Goal: Contribute content: Contribute content

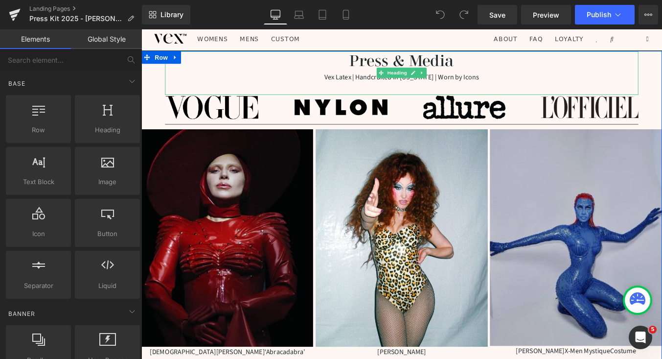
click at [370, 88] on div "Vex Latex | Handcrafted in [US_STATE] | Worn by Icons" at bounding box center [437, 84] width 538 height 14
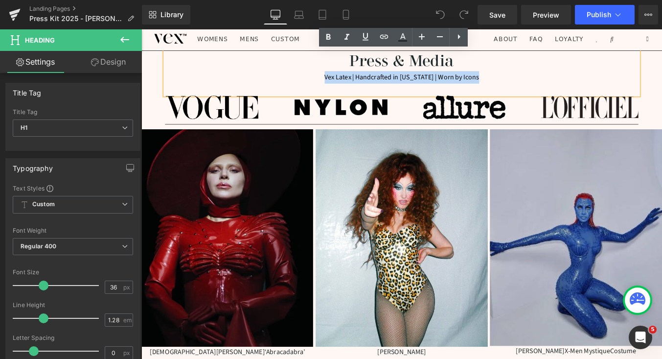
drag, startPoint x: 352, startPoint y: 85, endPoint x: 518, endPoint y: 85, distance: 166.3
click at [519, 89] on div "Vex Latex | Handcrafted in [US_STATE] | Worn by Icons" at bounding box center [437, 84] width 538 height 14
copy div "Vex Latex | Handcrafted in [US_STATE] | Worn by Icons"
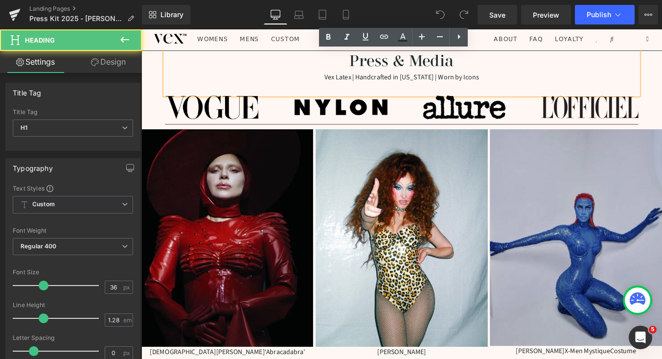
click at [372, 80] on div "Vex Latex | Handcrafted in [US_STATE] | Worn by Icons" at bounding box center [437, 84] width 538 height 14
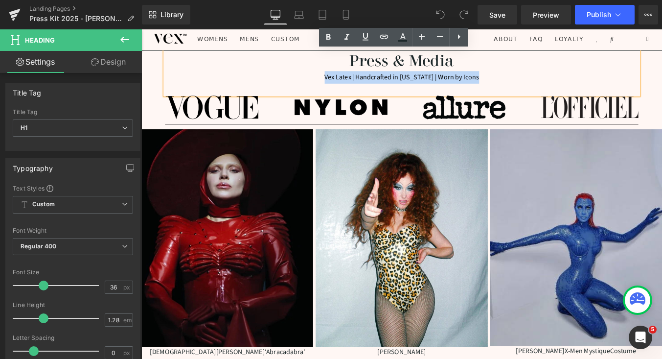
drag, startPoint x: 355, startPoint y: 83, endPoint x: 524, endPoint y: 76, distance: 169.9
click at [524, 83] on div "Vex Latex | Handcrafted in [US_STATE] | Worn by Icons" at bounding box center [437, 84] width 538 height 14
copy div "Vex Latex | Handcrafted in [US_STATE] | Worn by Icons"
click at [492, 68] on h1 "Press & Media" at bounding box center [437, 65] width 538 height 23
click at [294, 137] on hr at bounding box center [437, 139] width 538 height 5
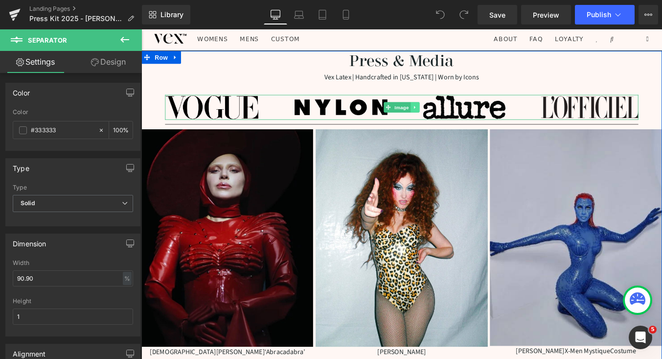
click at [455, 114] on link at bounding box center [453, 118] width 10 height 12
click at [459, 119] on icon at bounding box center [457, 117] width 5 height 5
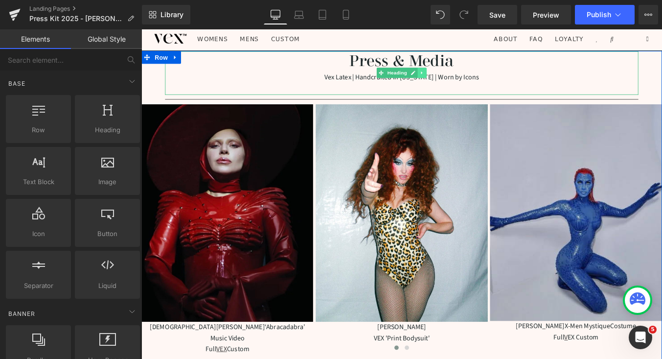
click at [462, 78] on icon at bounding box center [460, 79] width 5 height 6
click at [464, 82] on icon at bounding box center [465, 79] width 5 height 6
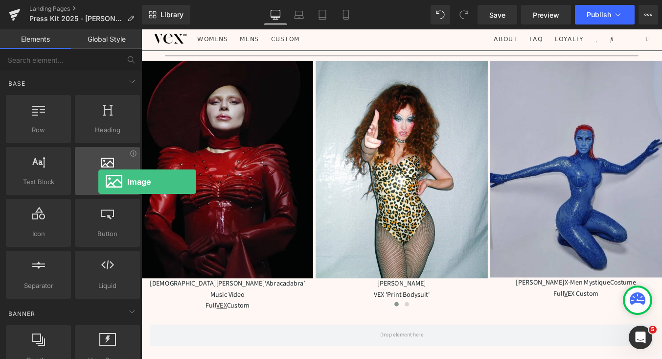
click at [98, 181] on span "Image" at bounding box center [107, 182] width 59 height 10
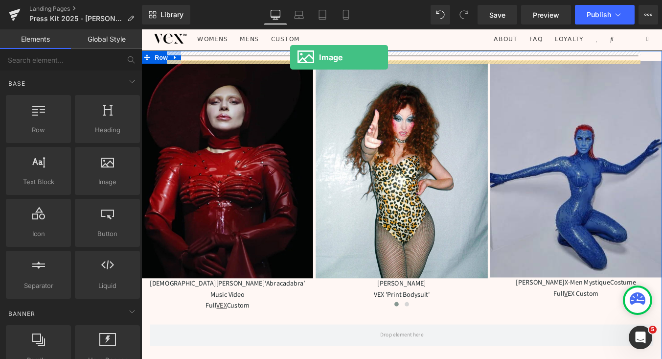
drag, startPoint x: 237, startPoint y: 200, endPoint x: 311, endPoint y: 61, distance: 157.1
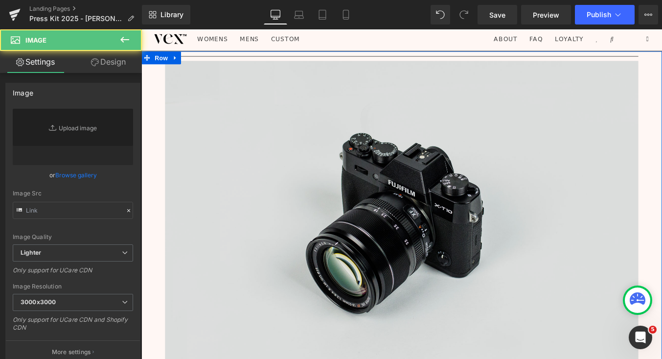
type input "//[DOMAIN_NAME][URL]"
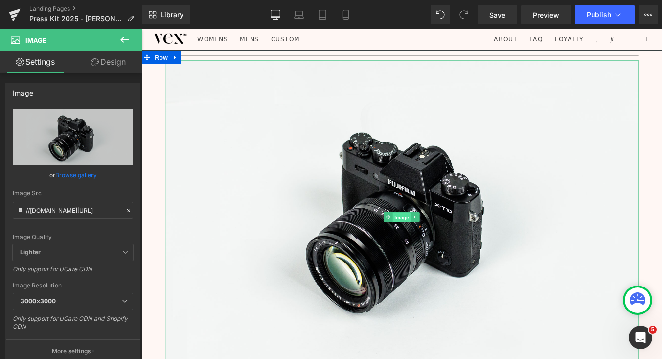
click at [436, 245] on span "Image" at bounding box center [437, 243] width 21 height 12
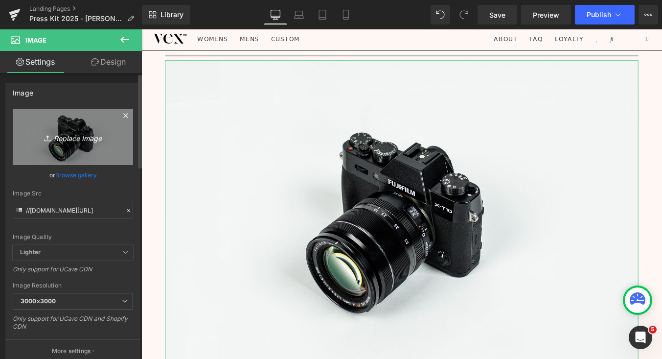
click at [70, 129] on link "Replace Image" at bounding box center [73, 137] width 120 height 56
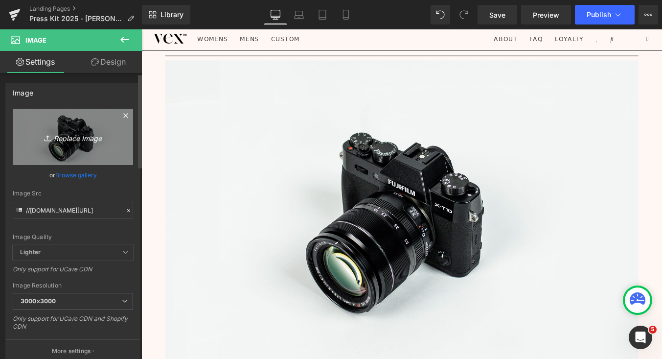
type input "C:\fakepath\25 years-3.png"
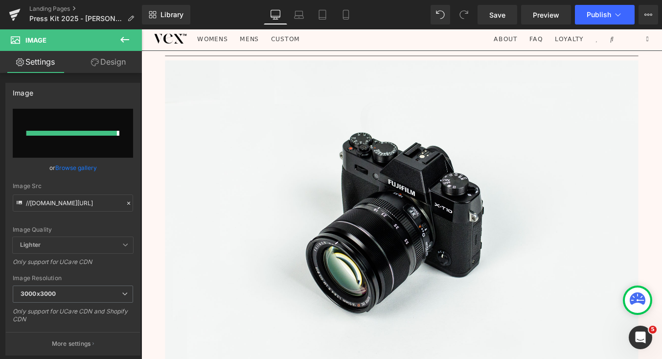
type input "[URL][DOMAIN_NAME]"
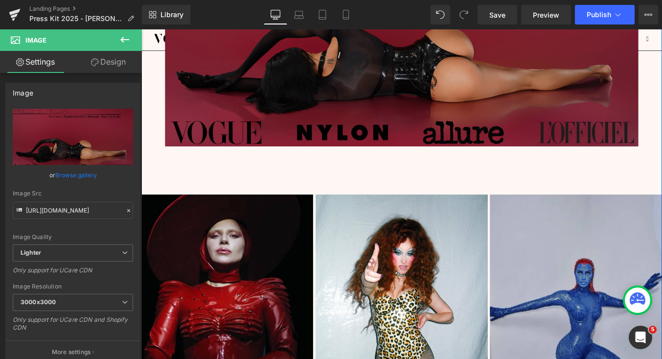
scroll to position [231, 0]
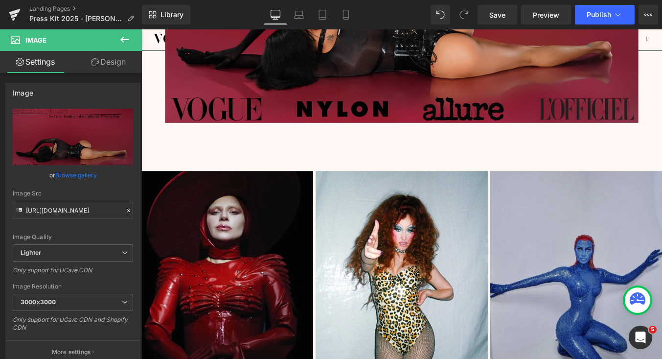
click at [483, 162] on div "Separator Image" at bounding box center [437, 6] width 538 height 367
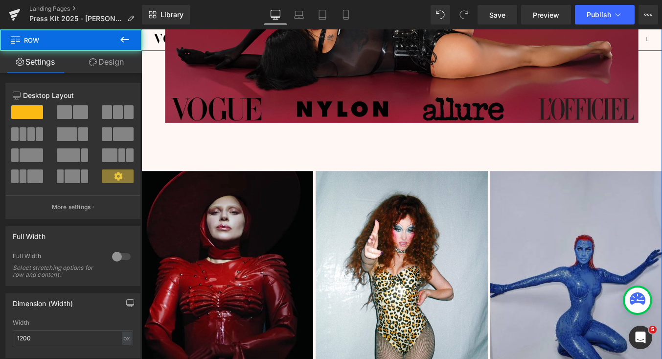
click at [472, 180] on div "Separator Image" at bounding box center [437, 6] width 538 height 367
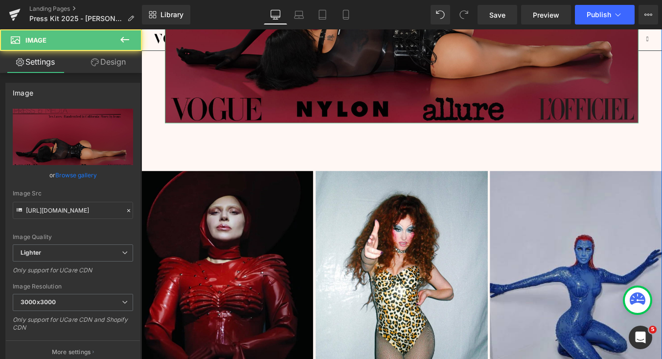
drag, startPoint x: 435, startPoint y: 135, endPoint x: 436, endPoint y: 123, distance: 12.3
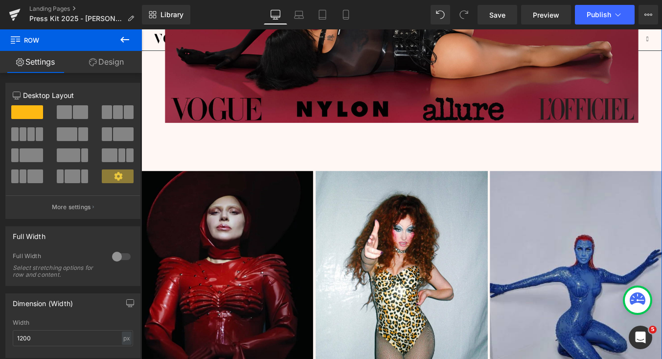
click at [436, 155] on div "Separator Image" at bounding box center [437, 6] width 538 height 367
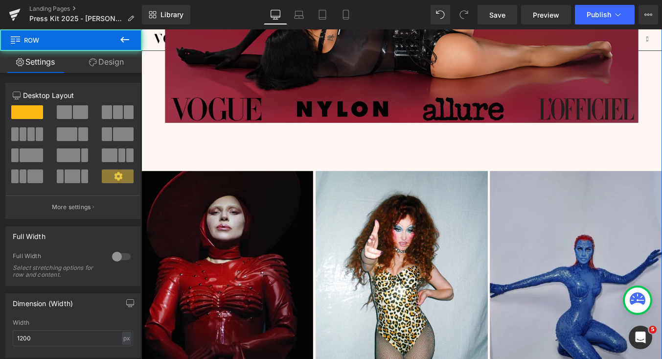
click at [444, 188] on div "Separator Image" at bounding box center [437, 6] width 538 height 367
click at [475, 186] on div "Separator Image" at bounding box center [437, 6] width 538 height 367
click at [340, 165] on div "Separator Image" at bounding box center [437, 6] width 538 height 367
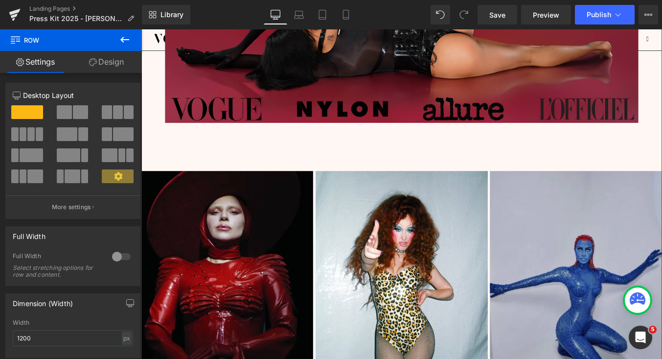
click at [340, 165] on div "Separator Image" at bounding box center [437, 6] width 538 height 367
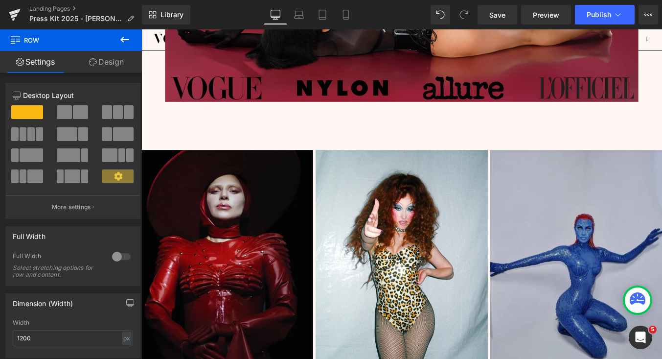
scroll to position [216, 0]
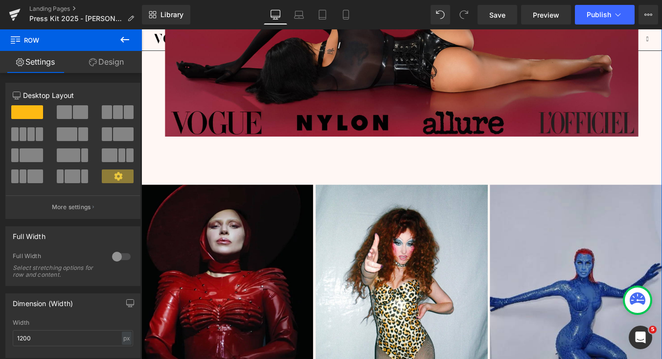
click at [413, 186] on div "Separator Image" at bounding box center [437, 22] width 538 height 367
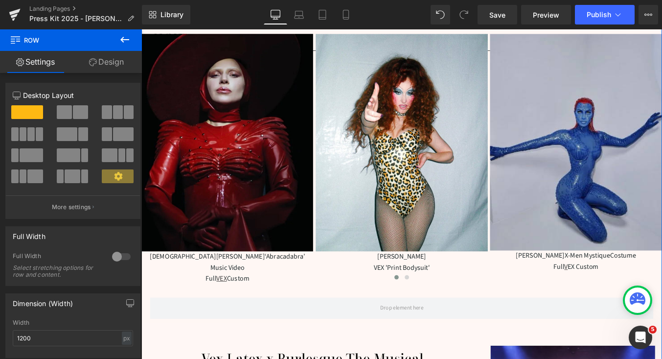
scroll to position [442, 0]
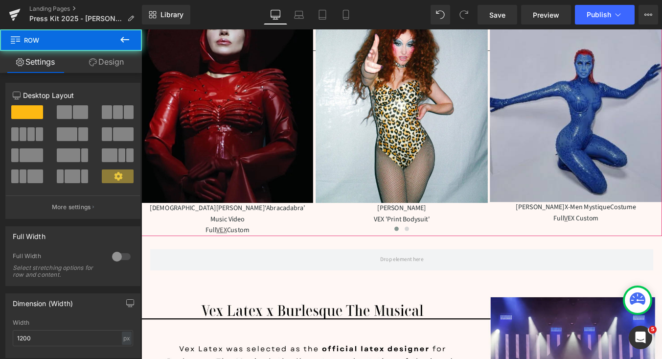
drag, startPoint x: 404, startPoint y: 280, endPoint x: 393, endPoint y: 254, distance: 27.4
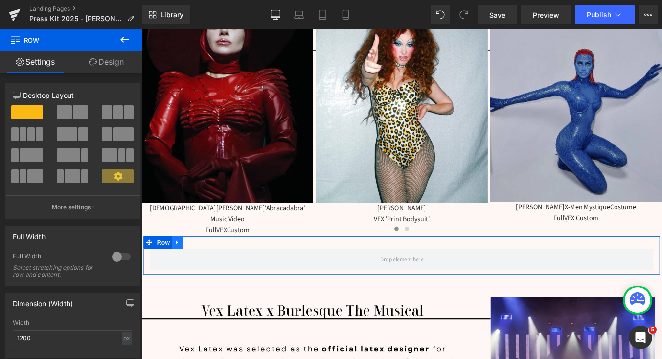
click at [184, 264] on link at bounding box center [182, 271] width 13 height 15
click at [195, 264] on link at bounding box center [195, 271] width 13 height 15
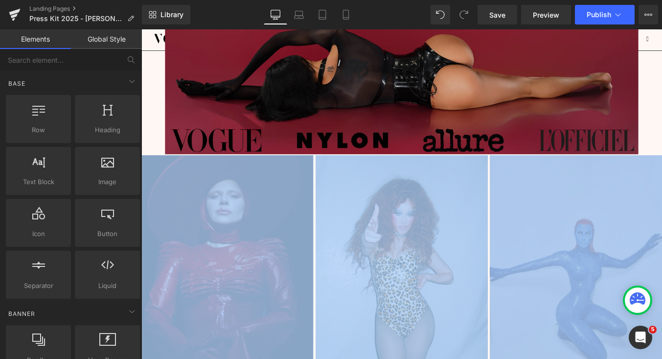
scroll to position [147, 0]
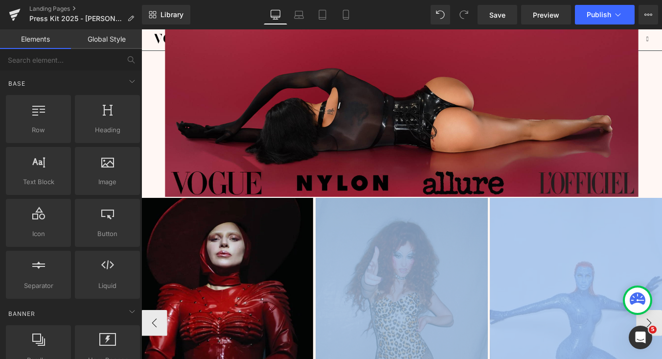
drag, startPoint x: 438, startPoint y: 228, endPoint x: 401, endPoint y: 312, distance: 91.7
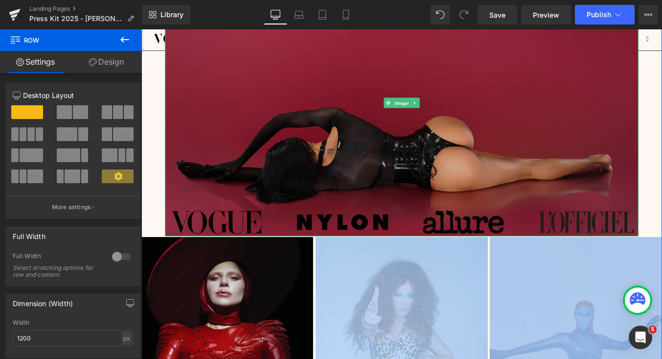
scroll to position [108, 0]
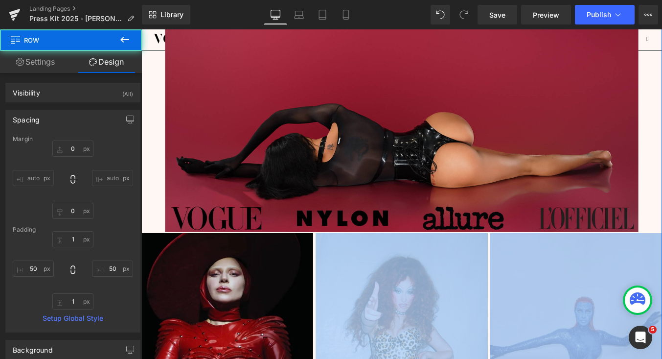
type input "50px"
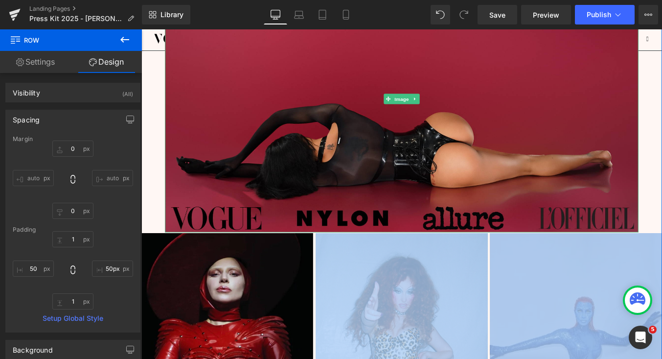
click at [168, 158] on div at bounding box center [169, 108] width 2 height 303
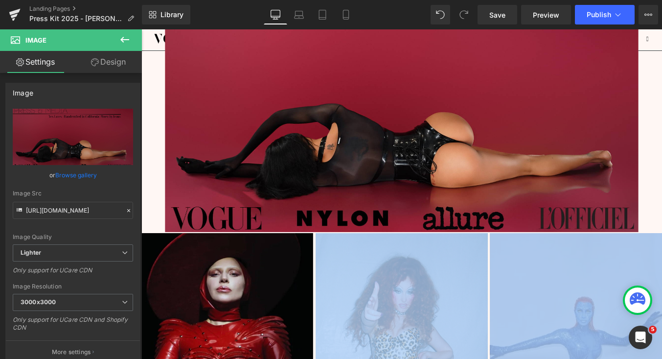
click at [123, 36] on icon at bounding box center [125, 40] width 12 height 12
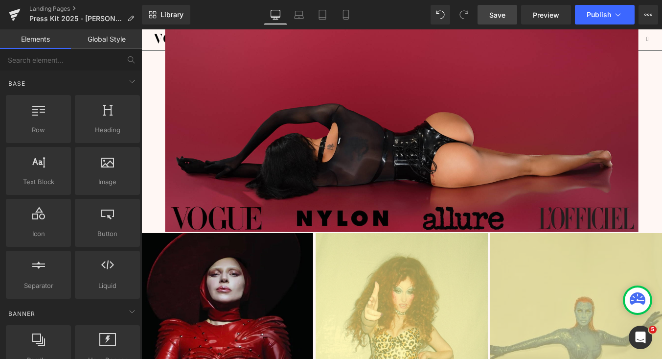
click at [502, 12] on span "Save" at bounding box center [497, 15] width 16 height 10
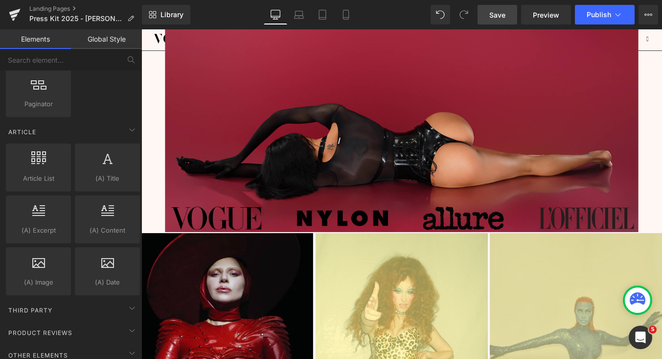
scroll to position [1714, 0]
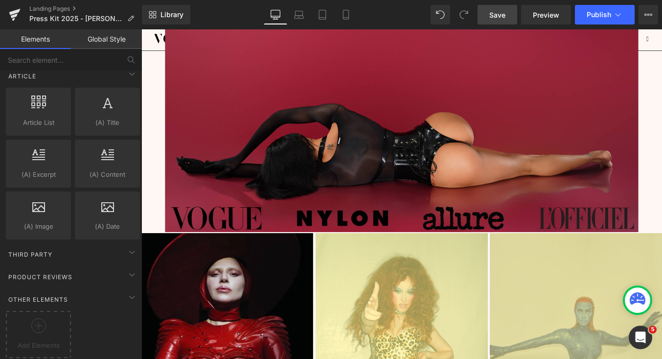
drag, startPoint x: 40, startPoint y: 316, endPoint x: 133, endPoint y: 232, distance: 125.3
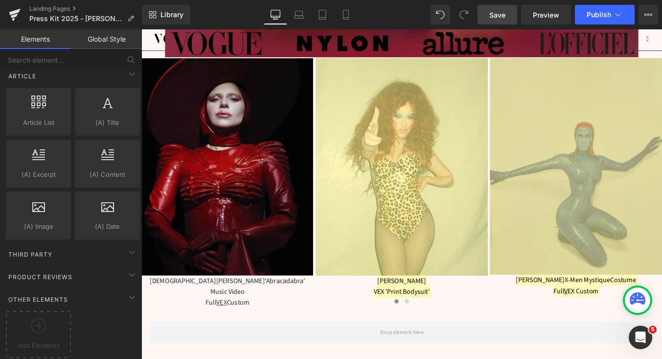
scroll to position [311, 0]
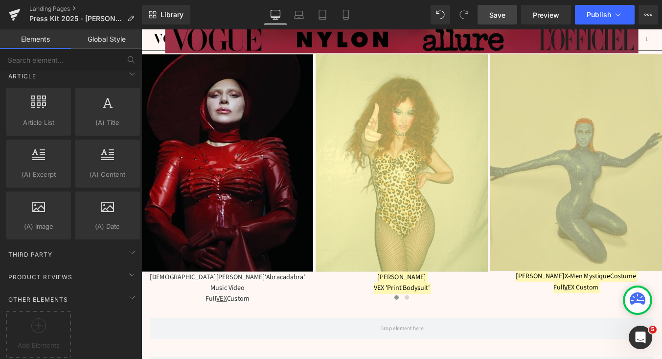
click at [346, 316] on div "Rendering Content" at bounding box center [331, 320] width 60 height 11
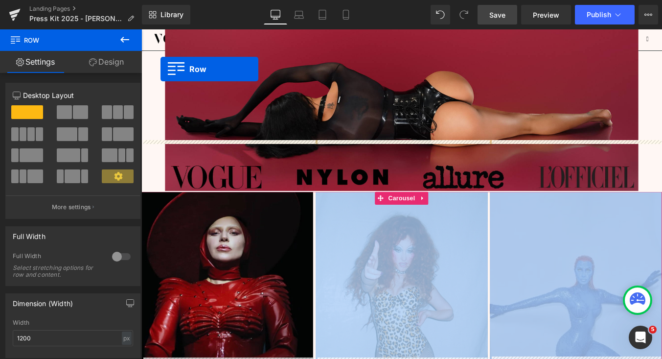
scroll to position [105, 0]
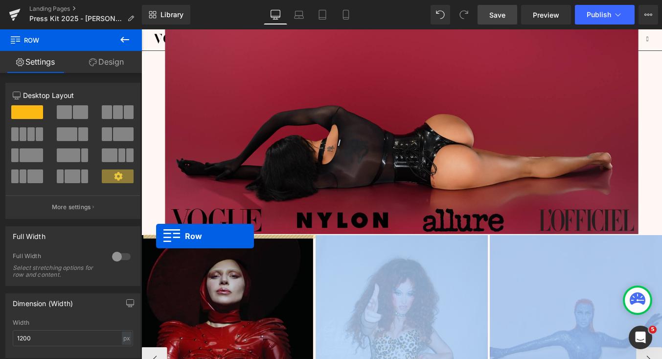
drag, startPoint x: 148, startPoint y: 338, endPoint x: 158, endPoint y: 264, distance: 75.0
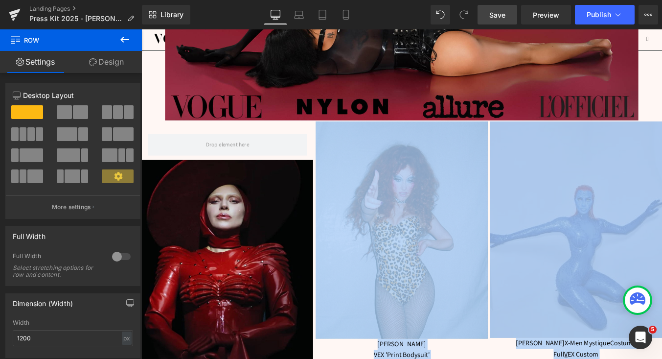
scroll to position [206, 0]
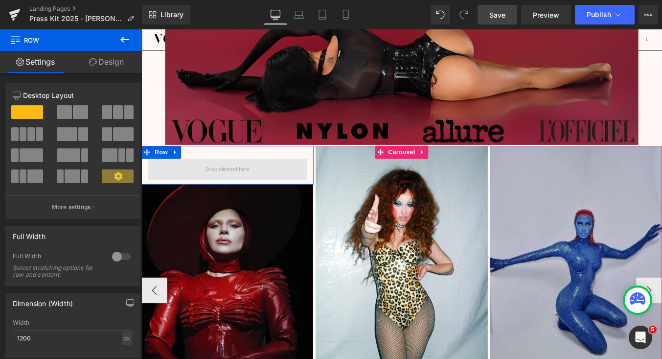
click at [290, 199] on span at bounding box center [239, 188] width 181 height 24
click at [183, 170] on icon at bounding box center [180, 168] width 7 height 7
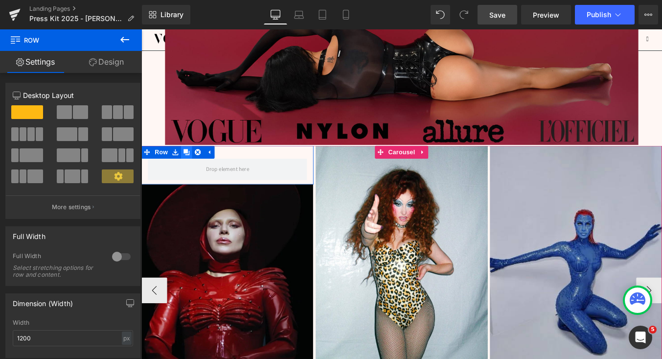
click at [190, 172] on icon at bounding box center [192, 168] width 7 height 7
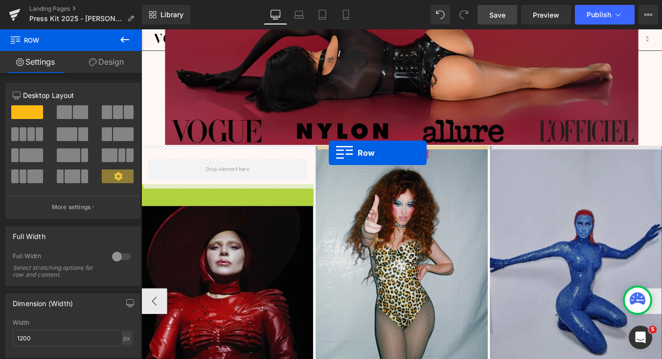
drag, startPoint x: 149, startPoint y: 215, endPoint x: 354, endPoint y: 170, distance: 209.9
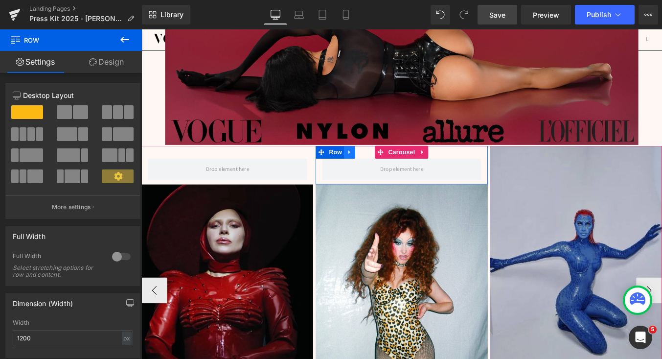
click at [380, 172] on icon at bounding box center [378, 168] width 7 height 7
click at [389, 170] on icon at bounding box center [390, 168] width 7 height 7
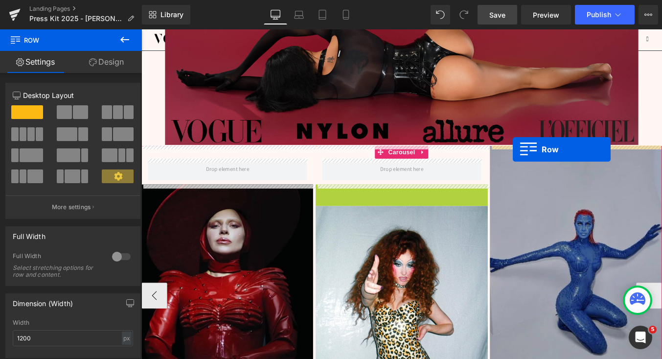
drag, startPoint x: 349, startPoint y: 213, endPoint x: 564, endPoint y: 166, distance: 219.3
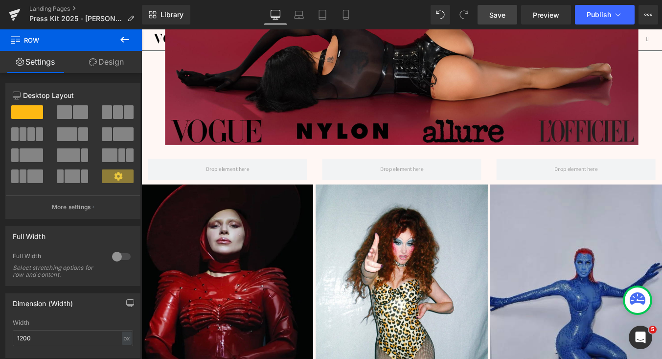
click at [123, 45] on icon at bounding box center [125, 40] width 12 height 12
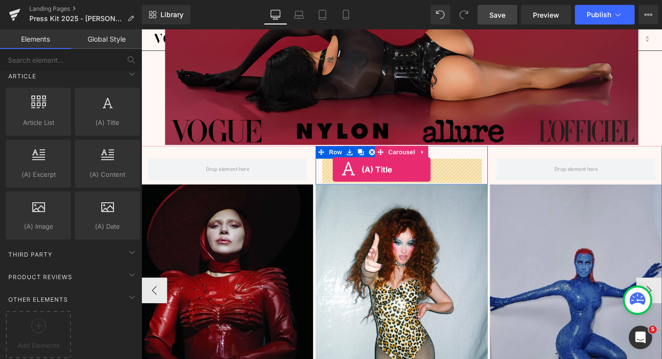
drag, startPoint x: 247, startPoint y: 148, endPoint x: 359, endPoint y: 188, distance: 119.1
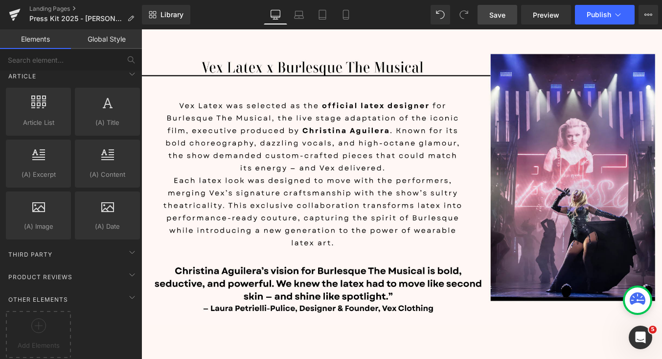
scroll to position [0, 0]
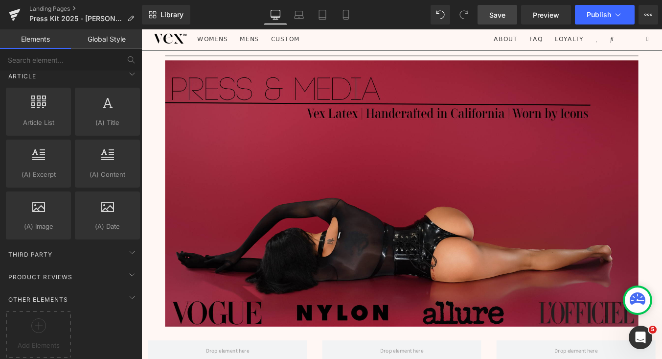
click at [498, 8] on link "Save" at bounding box center [497, 15] width 40 height 20
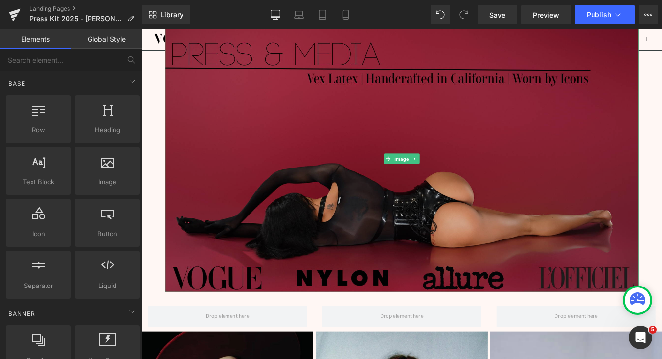
scroll to position [46, 0]
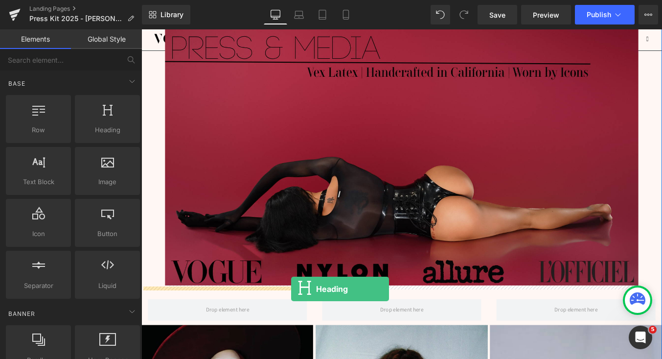
drag, startPoint x: 262, startPoint y: 147, endPoint x: 312, endPoint y: 324, distance: 184.4
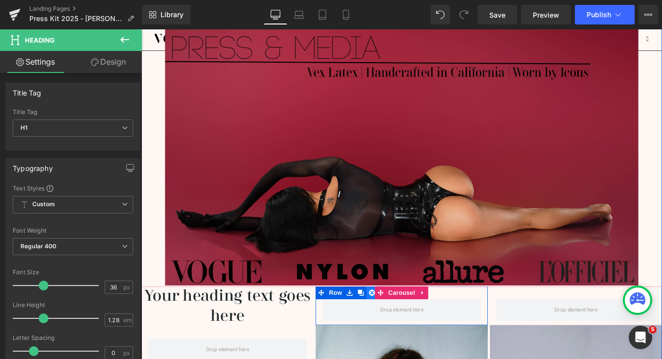
click at [402, 330] on icon at bounding box center [403, 328] width 7 height 7
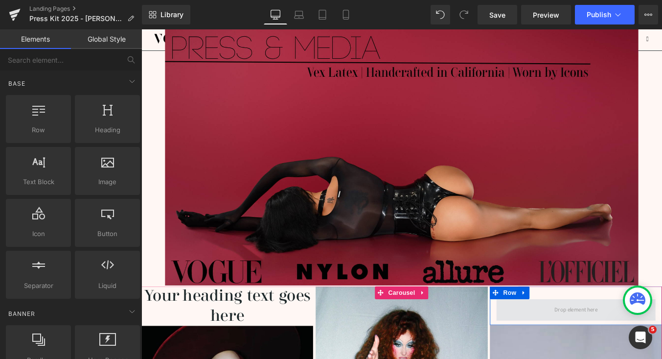
click at [612, 356] on span at bounding box center [636, 348] width 56 height 16
click at [578, 329] on icon at bounding box center [576, 328] width 7 height 7
click at [599, 331] on icon at bounding box center [601, 328] width 7 height 7
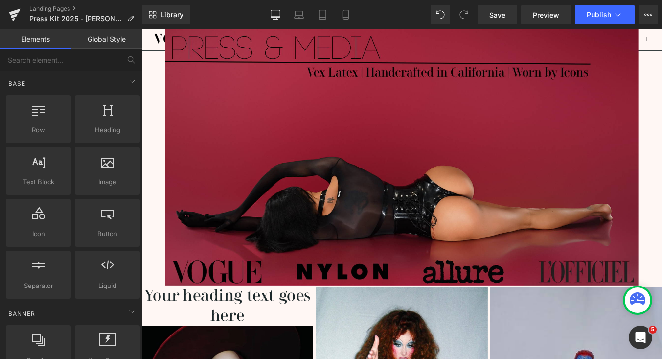
click at [287, 336] on h1 "Your heading text goes here" at bounding box center [239, 343] width 196 height 45
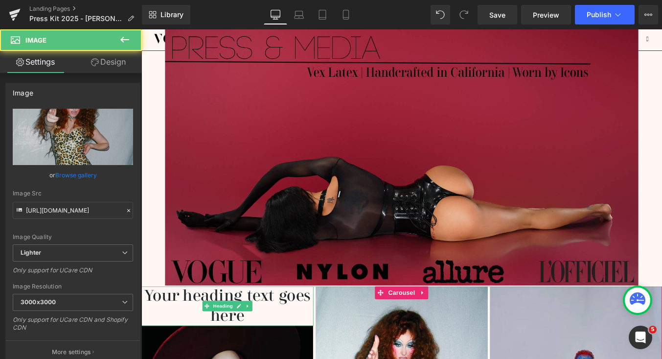
click at [294, 348] on h1 "Your heading text goes here" at bounding box center [239, 343] width 196 height 45
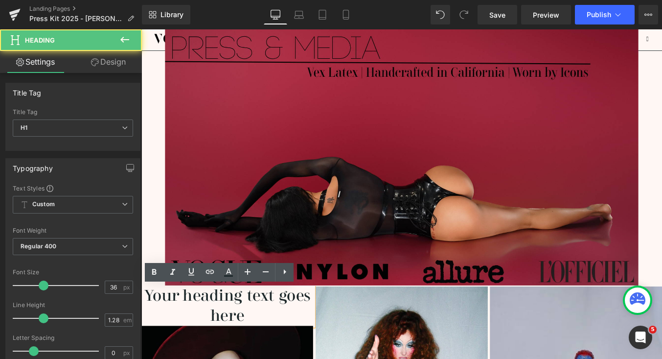
click at [276, 358] on h1 "Your heading text goes here" at bounding box center [239, 343] width 196 height 45
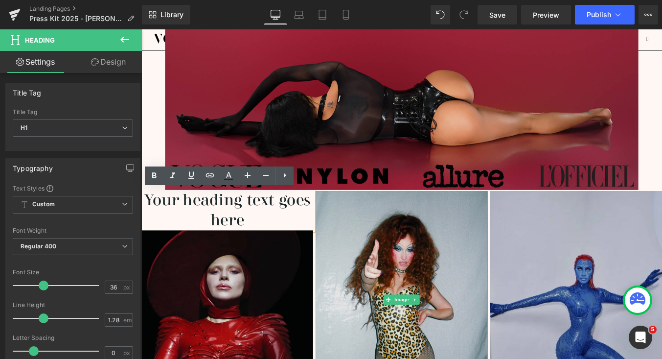
scroll to position [156, 0]
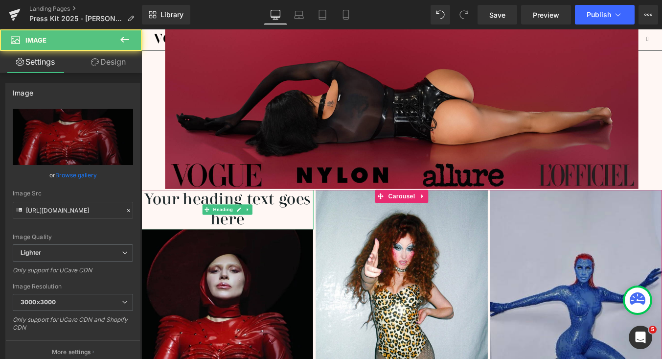
click at [302, 243] on h1 "Your heading text goes here" at bounding box center [239, 234] width 196 height 45
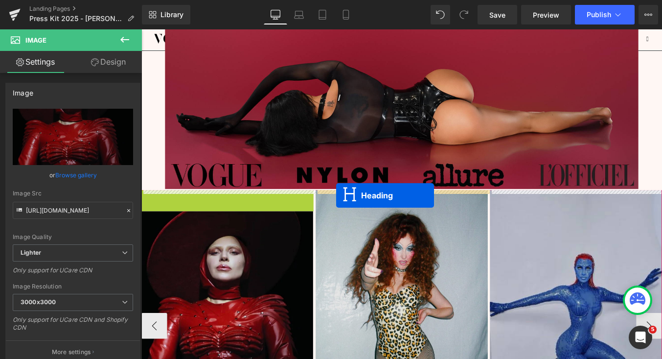
drag, startPoint x: 217, startPoint y: 234, endPoint x: 363, endPoint y: 218, distance: 147.2
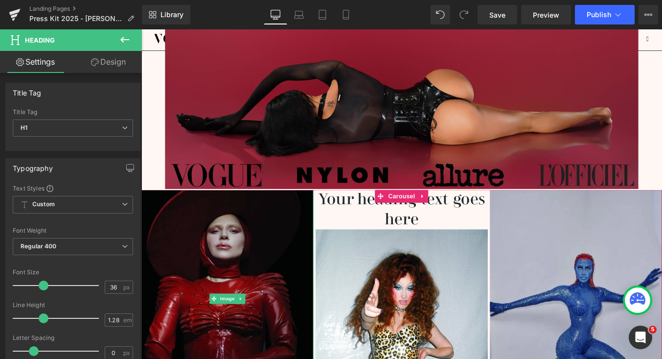
click at [288, 224] on img at bounding box center [239, 335] width 196 height 247
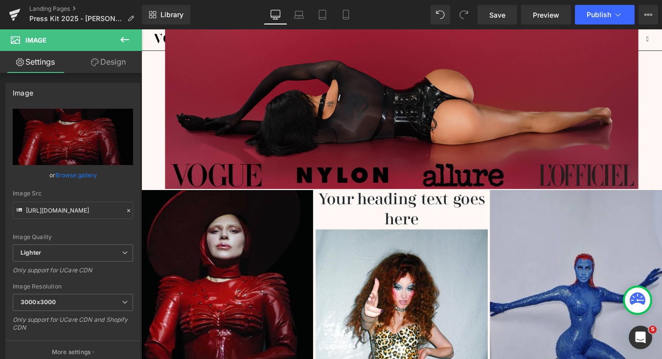
click at [131, 38] on button at bounding box center [125, 40] width 34 height 22
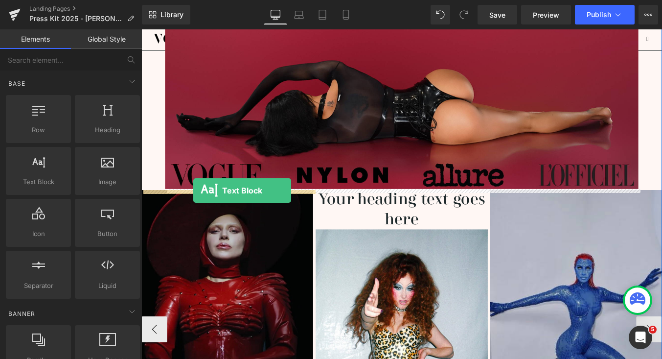
drag, startPoint x: 178, startPoint y: 203, endPoint x: 201, endPoint y: 212, distance: 24.6
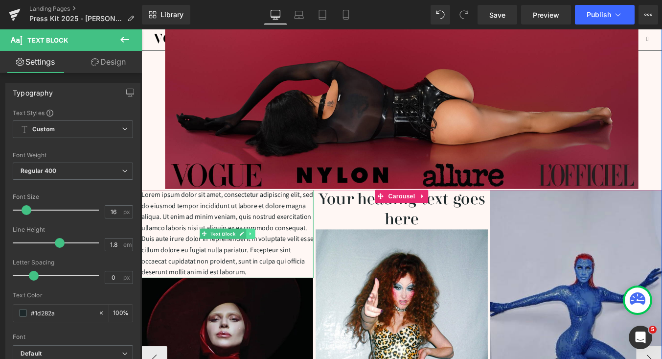
click at [268, 261] on icon at bounding box center [265, 262] width 5 height 6
click at [269, 263] on icon at bounding box center [270, 261] width 5 height 5
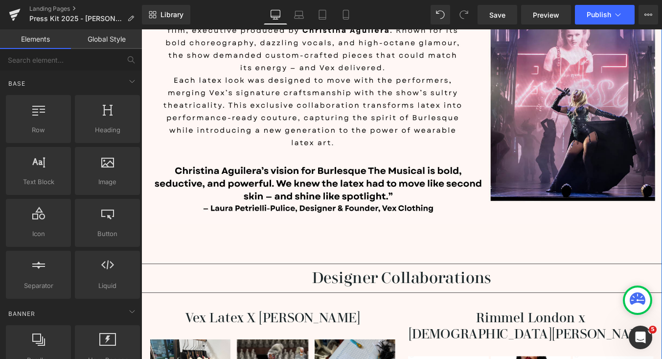
scroll to position [835, 0]
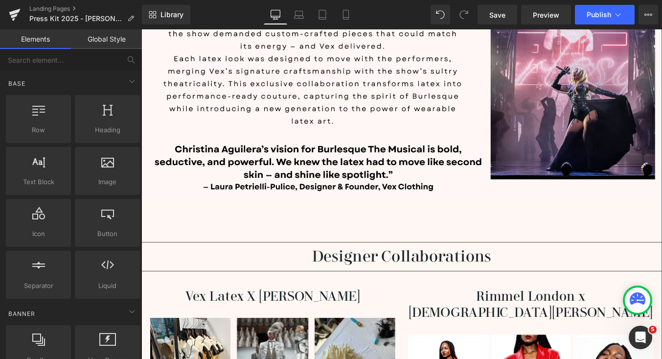
click at [425, 294] on h1 "Designer Collaborations" at bounding box center [437, 287] width 592 height 23
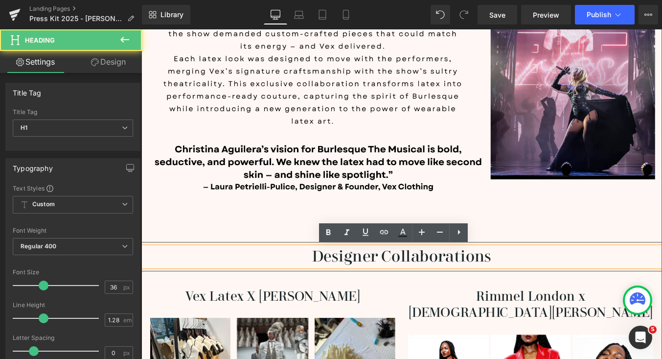
click at [306, 278] on h1 "Designer Collaborations" at bounding box center [437, 287] width 592 height 23
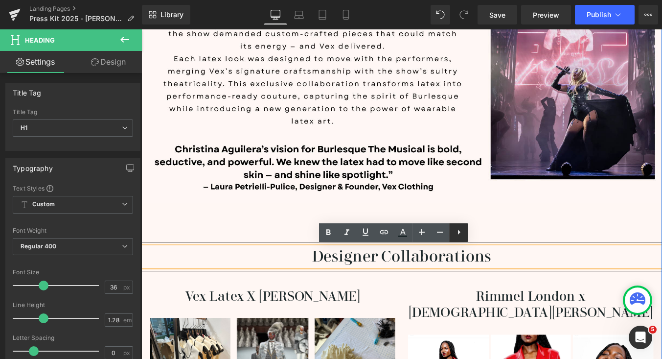
click at [461, 232] on icon at bounding box center [459, 232] width 12 height 12
click at [461, 232] on icon at bounding box center [458, 232] width 12 height 12
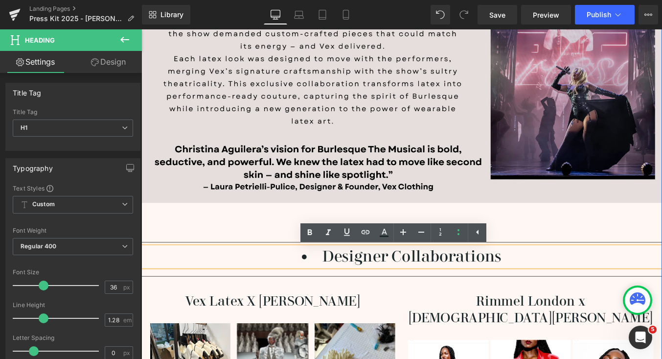
click at [573, 261] on img at bounding box center [437, 79] width 592 height 373
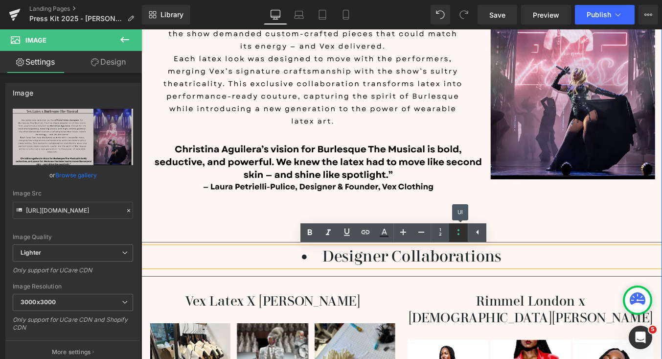
click at [455, 232] on icon at bounding box center [458, 232] width 12 height 12
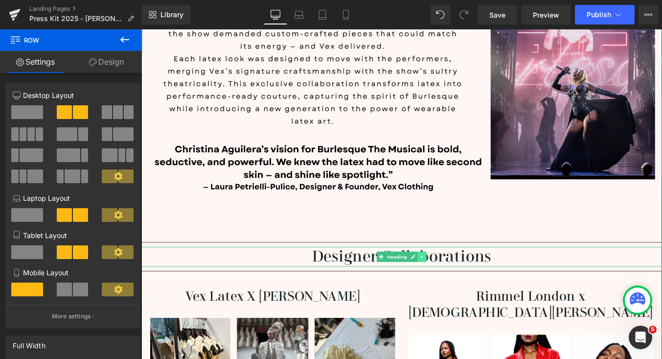
click at [462, 288] on icon at bounding box center [460, 288] width 5 height 6
click at [453, 287] on icon at bounding box center [455, 287] width 5 height 5
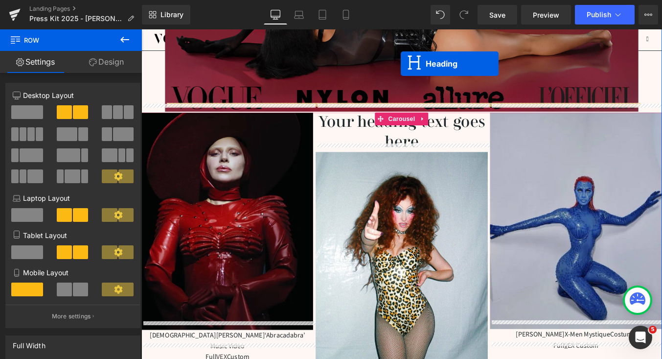
scroll to position [234, 0]
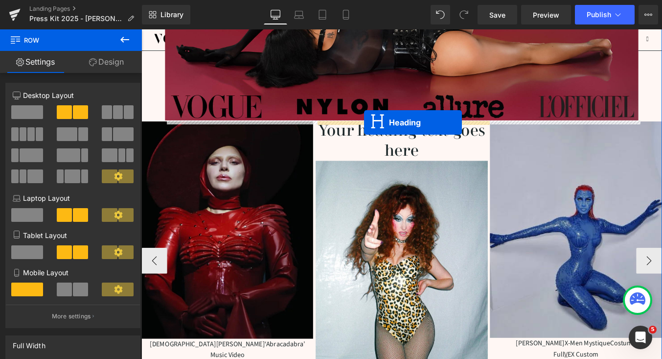
drag, startPoint x: 413, startPoint y: 80, endPoint x: 395, endPoint y: 135, distance: 58.2
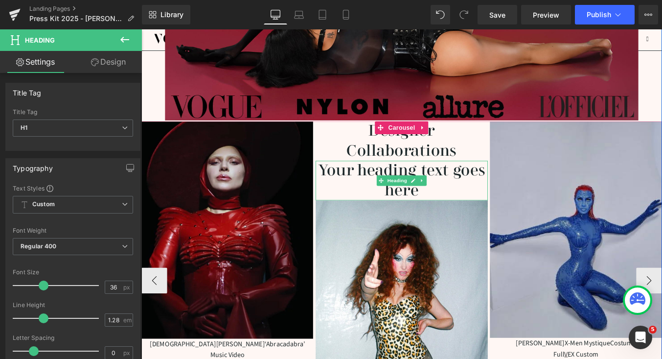
click at [475, 190] on h1 "Your heading text goes here" at bounding box center [437, 201] width 196 height 45
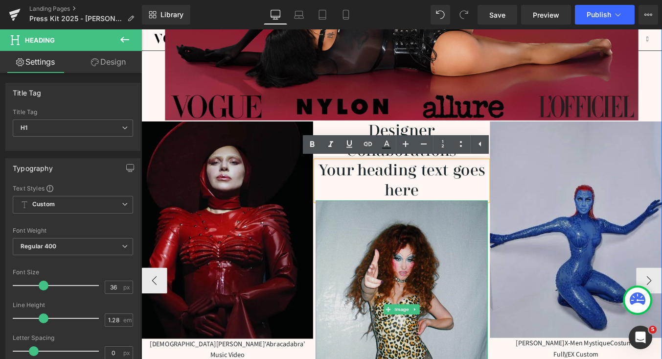
click at [471, 230] on img at bounding box center [437, 347] width 196 height 247
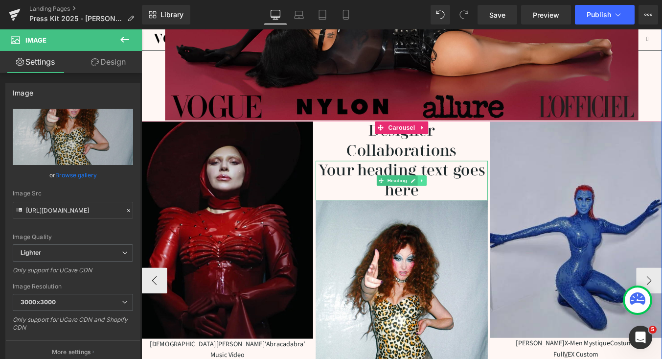
click at [458, 204] on link at bounding box center [460, 201] width 10 height 12
click at [465, 203] on icon at bounding box center [465, 200] width 5 height 5
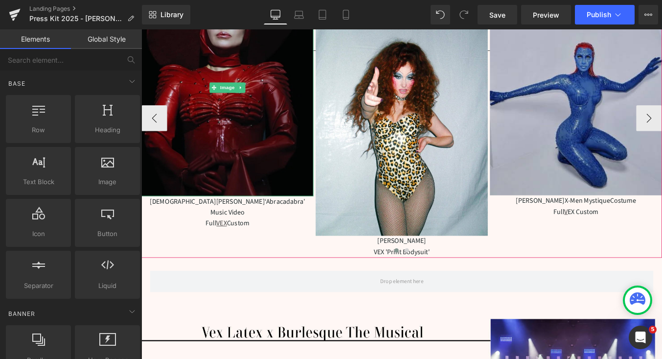
scroll to position [455, 0]
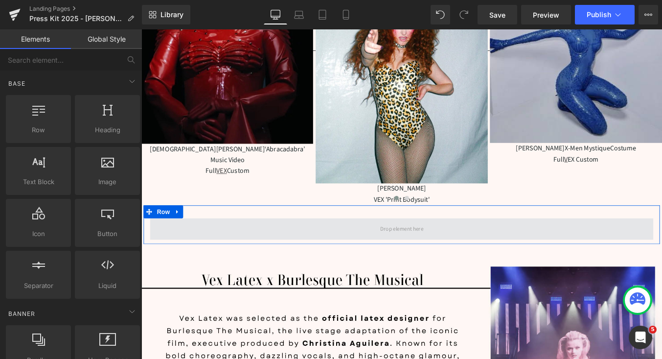
click at [301, 258] on span at bounding box center [437, 256] width 572 height 24
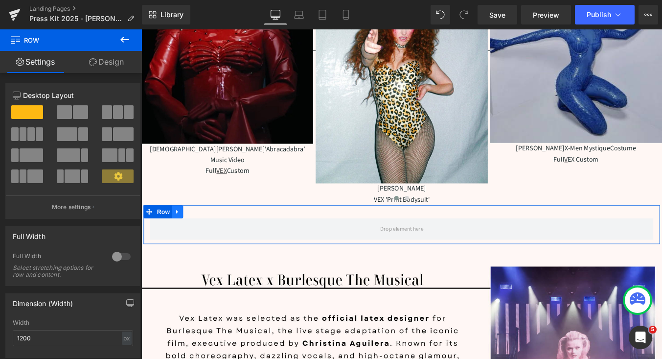
click at [182, 238] on icon at bounding box center [182, 236] width 7 height 7
click at [199, 238] on icon at bounding box center [195, 236] width 7 height 7
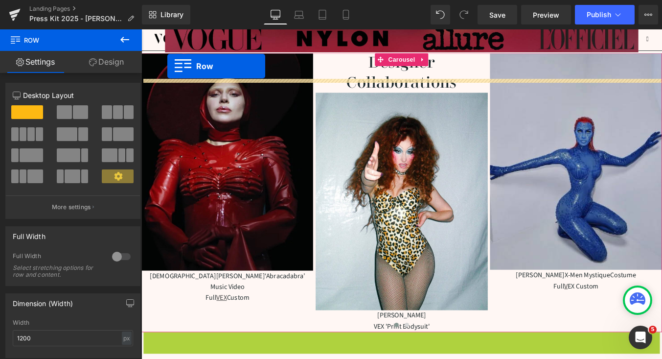
scroll to position [253, 0]
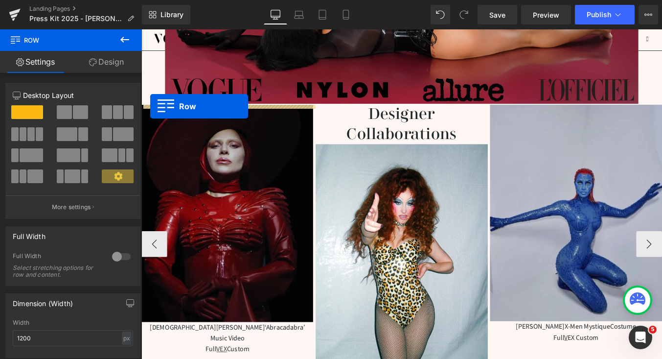
drag, startPoint x: 151, startPoint y: 281, endPoint x: 152, endPoint y: 116, distance: 164.4
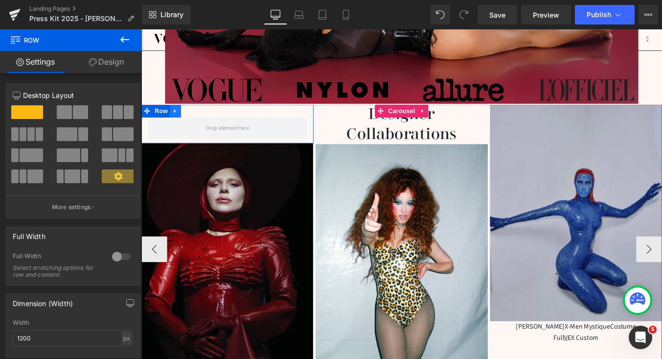
click at [180, 124] on icon at bounding box center [180, 122] width 7 height 7
click at [192, 123] on icon at bounding box center [192, 122] width 7 height 7
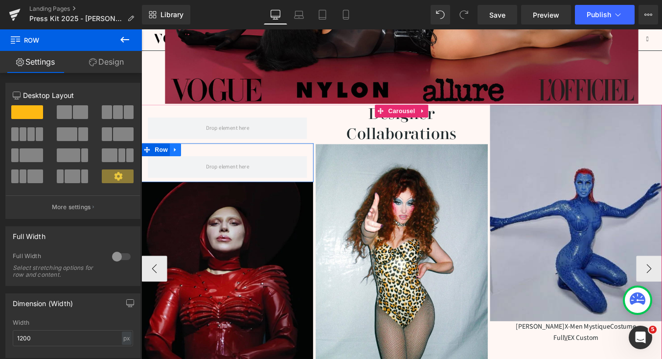
click at [178, 172] on link at bounding box center [180, 166] width 13 height 15
click at [149, 169] on icon at bounding box center [147, 166] width 7 height 7
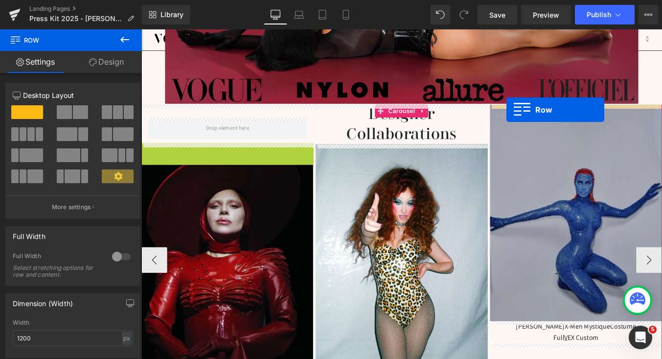
drag, startPoint x: 148, startPoint y: 169, endPoint x: 556, endPoint y: 120, distance: 411.3
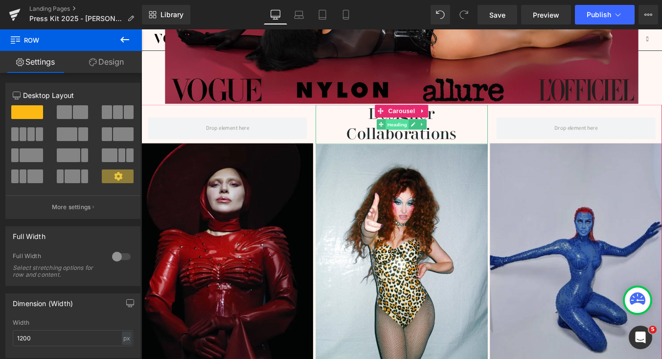
click at [420, 142] on span "Heading" at bounding box center [432, 138] width 26 height 12
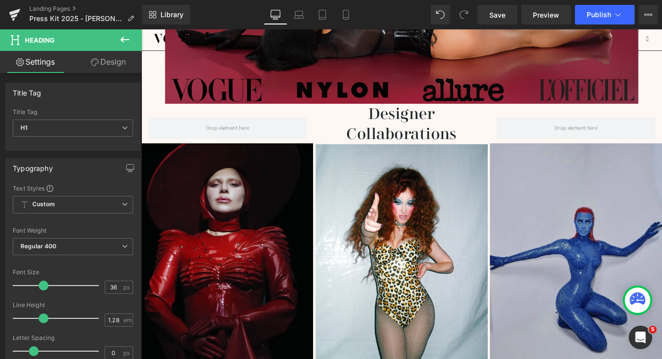
click at [121, 39] on icon at bounding box center [125, 40] width 12 height 12
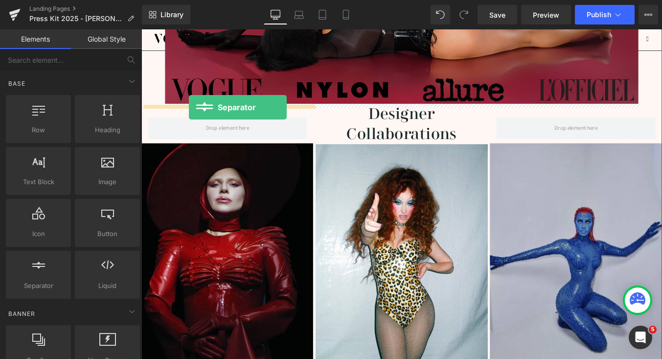
drag, startPoint x: 192, startPoint y: 299, endPoint x: 195, endPoint y: 118, distance: 181.5
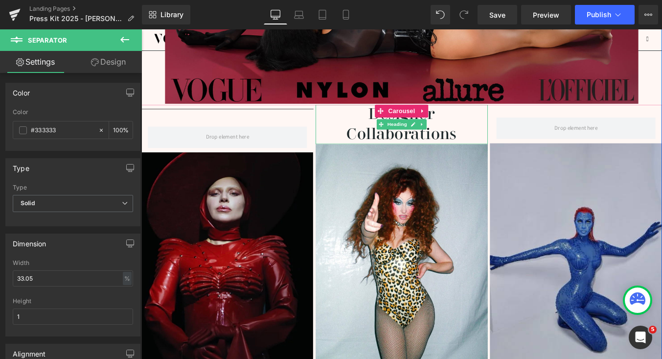
click at [418, 147] on span "Designer Collaborations" at bounding box center [437, 137] width 125 height 43
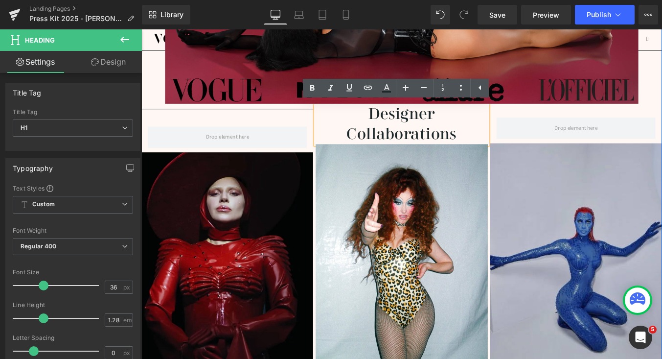
click at [445, 153] on span "Designer Collaborations" at bounding box center [437, 137] width 125 height 43
click at [507, 151] on h1 "Designer Collaborations" at bounding box center [437, 137] width 196 height 45
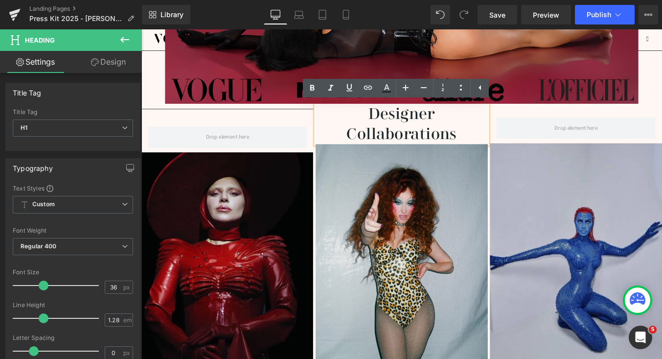
click at [358, 184] on img at bounding box center [437, 283] width 196 height 247
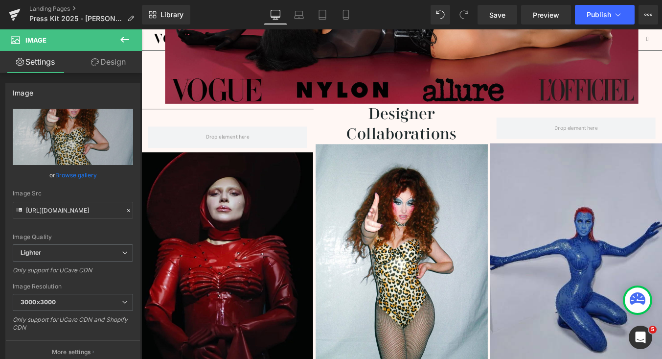
click at [126, 43] on icon at bounding box center [125, 40] width 12 height 12
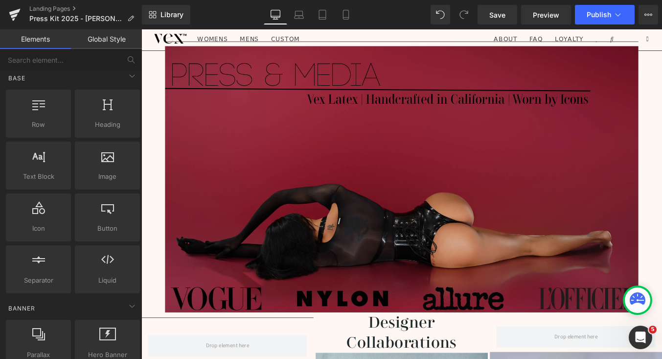
scroll to position [16, 0]
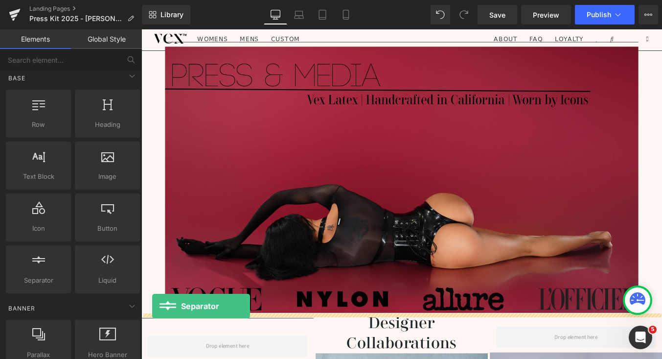
drag, startPoint x: 197, startPoint y: 305, endPoint x: 154, endPoint y: 344, distance: 58.2
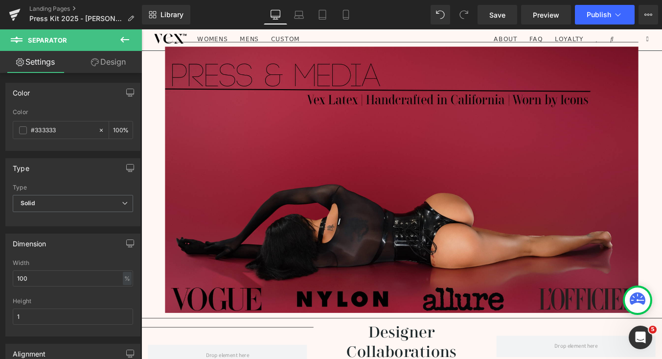
click at [129, 42] on icon at bounding box center [125, 40] width 12 height 12
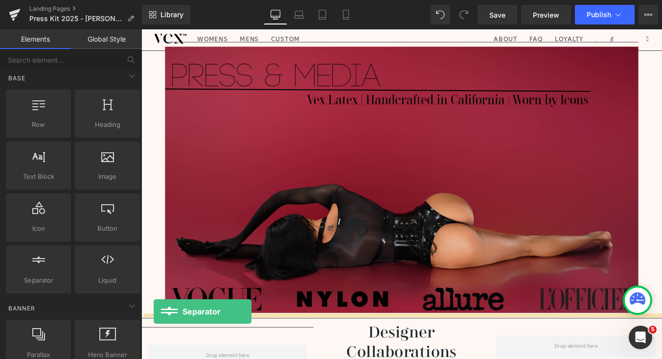
drag, startPoint x: 185, startPoint y: 302, endPoint x: 155, endPoint y: 350, distance: 56.3
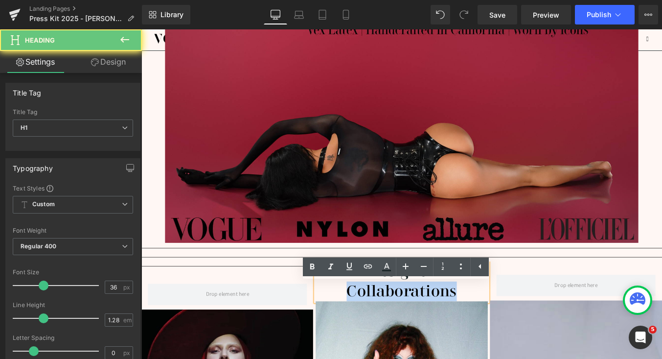
scroll to position [143, 0]
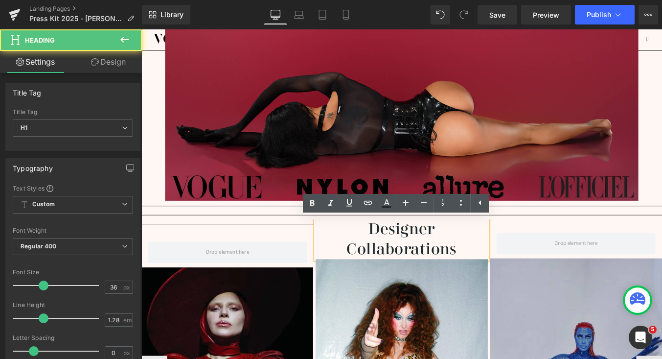
click at [505, 259] on h1 "Designer Collaborations" at bounding box center [437, 268] width 196 height 45
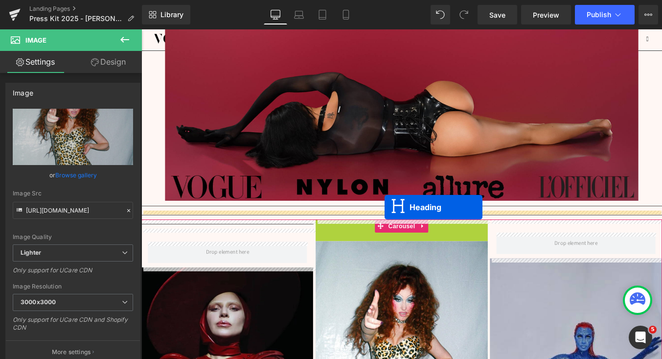
drag, startPoint x: 415, startPoint y: 267, endPoint x: 418, endPoint y: 231, distance: 35.8
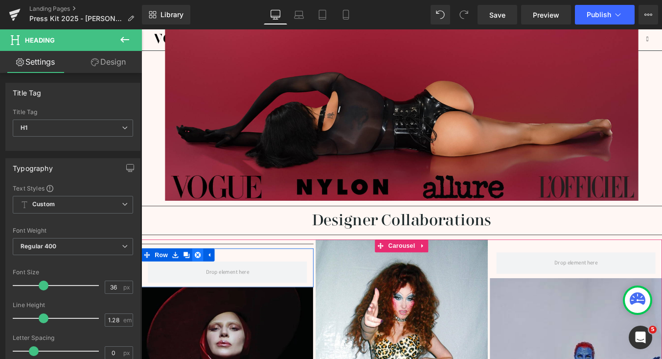
click at [207, 287] on icon at bounding box center [205, 285] width 7 height 7
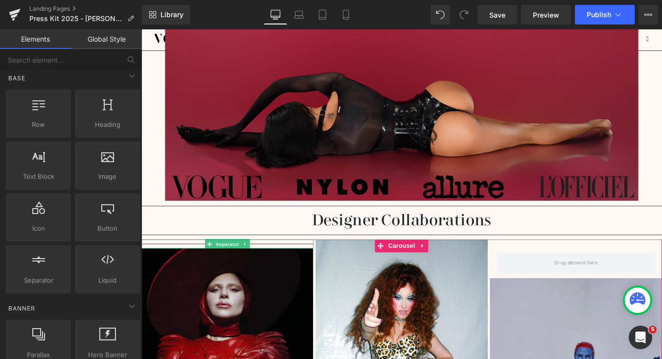
click at [331, 273] on hr at bounding box center [239, 275] width 196 height 5
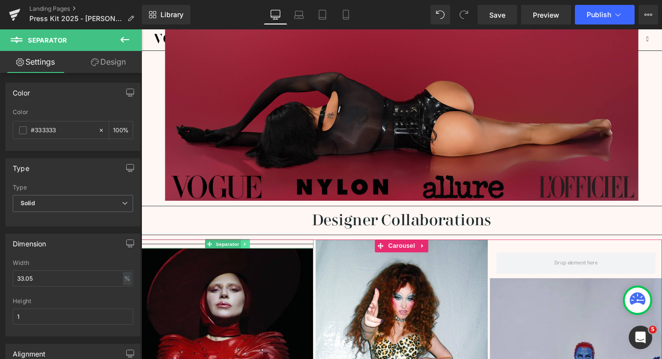
click at [260, 272] on icon at bounding box center [259, 273] width 5 height 6
click at [262, 273] on icon at bounding box center [264, 272] width 5 height 5
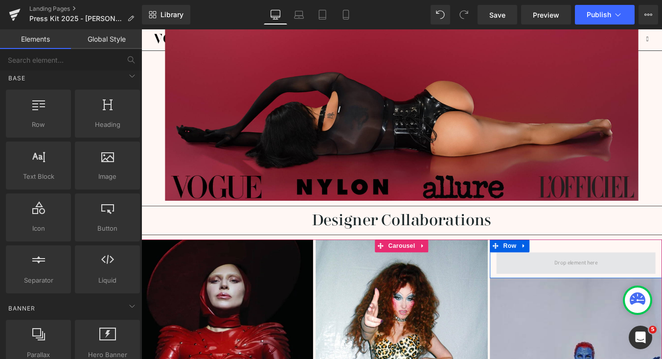
click at [618, 303] on span at bounding box center [635, 295] width 181 height 24
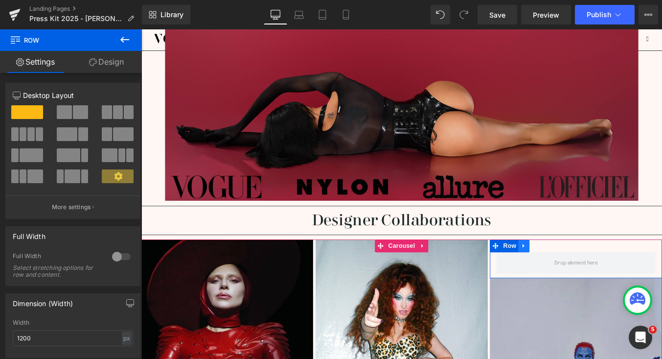
click at [579, 278] on icon at bounding box center [576, 275] width 7 height 7
click at [603, 276] on icon at bounding box center [601, 275] width 7 height 7
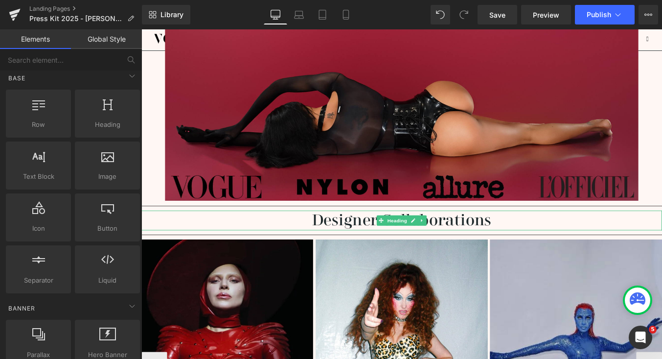
click at [551, 240] on h1 "Designer Collaborations" at bounding box center [437, 246] width 592 height 23
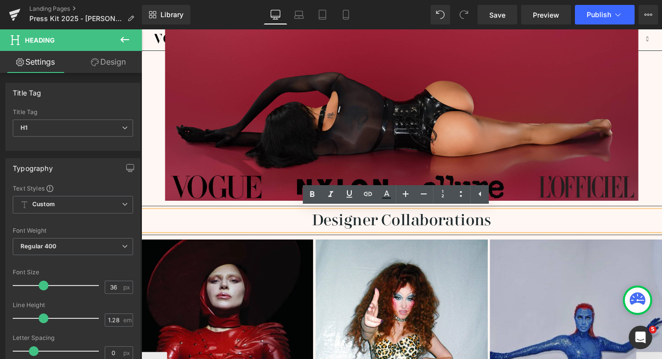
drag, startPoint x: 543, startPoint y: 246, endPoint x: 335, endPoint y: 245, distance: 207.9
click at [335, 245] on h1 "Designer Collaborations" at bounding box center [437, 246] width 592 height 23
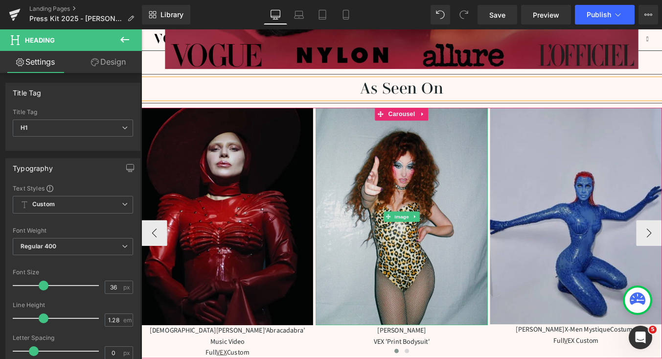
scroll to position [294, 0]
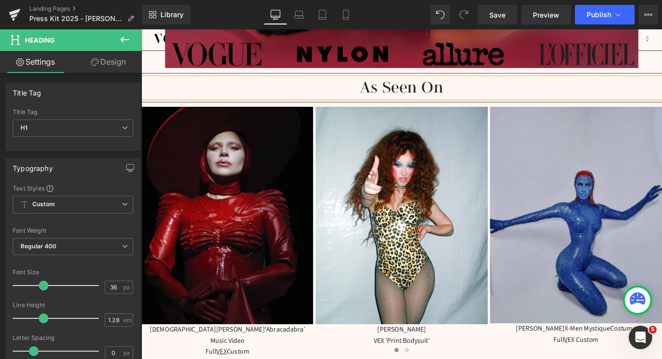
click at [559, 102] on h1 "As Seen On" at bounding box center [437, 95] width 592 height 23
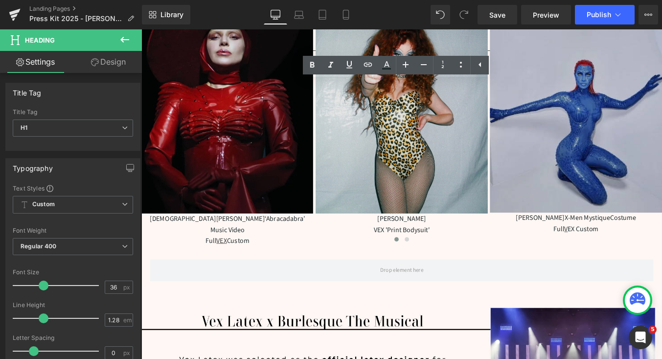
scroll to position [515, 0]
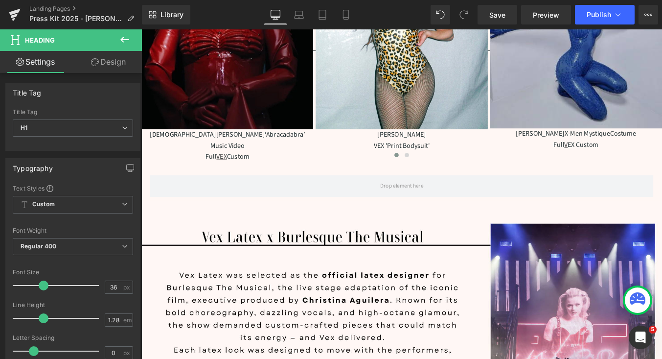
click at [129, 36] on icon at bounding box center [125, 40] width 12 height 12
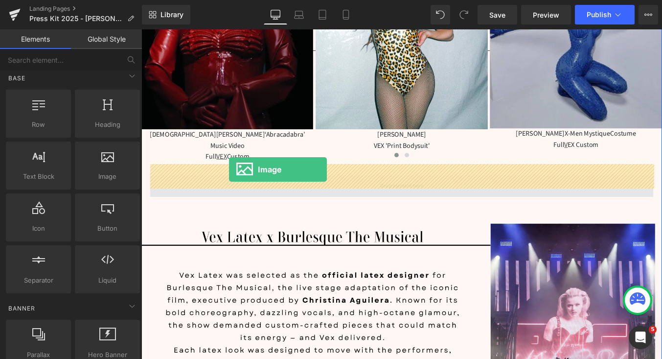
drag, startPoint x: 261, startPoint y: 199, endPoint x: 241, endPoint y: 188, distance: 22.8
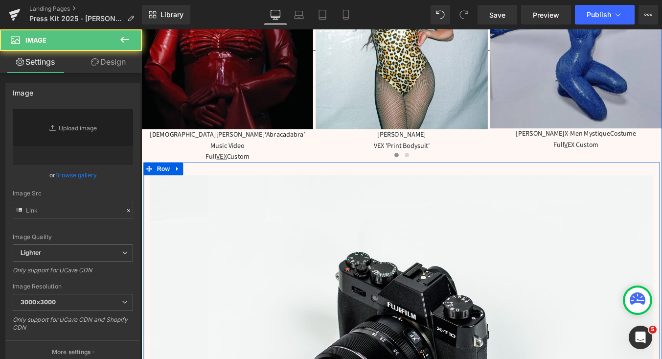
type input "//[DOMAIN_NAME][URL]"
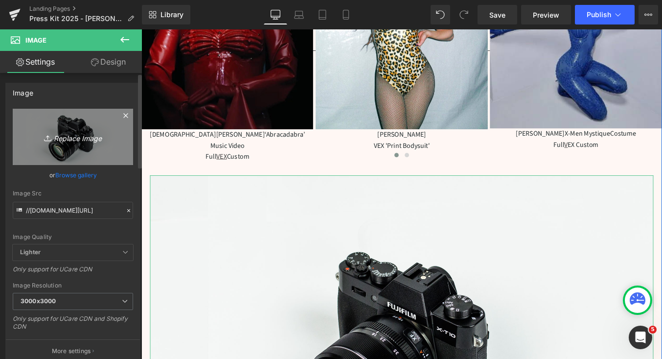
click at [85, 143] on icon "Replace Image" at bounding box center [73, 137] width 78 height 12
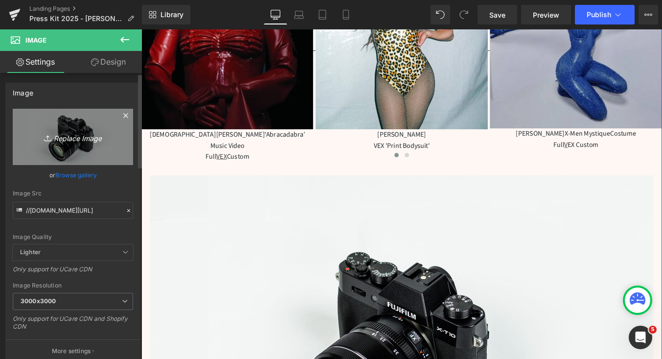
type input "C:\fakepath\3.png"
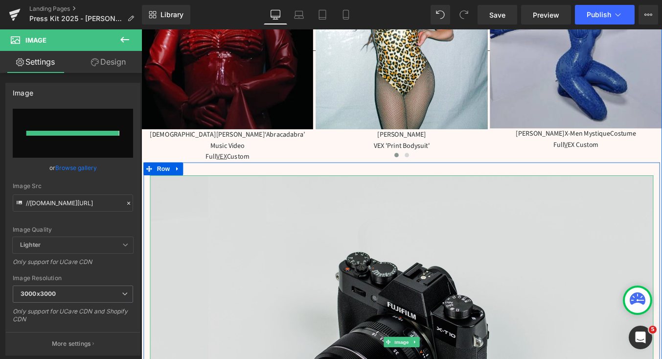
type input "[URL][DOMAIN_NAME]"
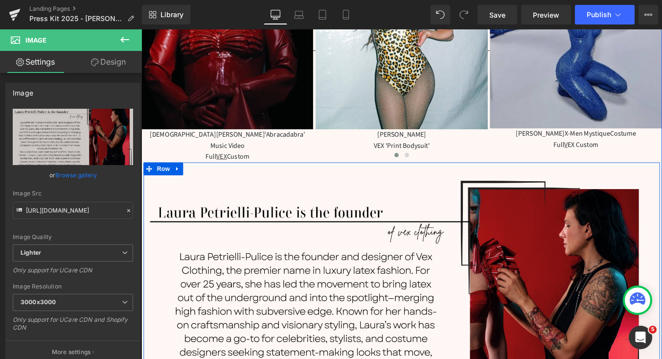
click at [559, 180] on div at bounding box center [437, 181] width 587 height 2
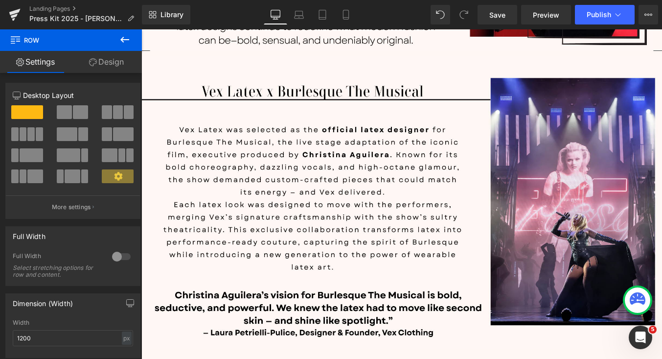
scroll to position [936, 0]
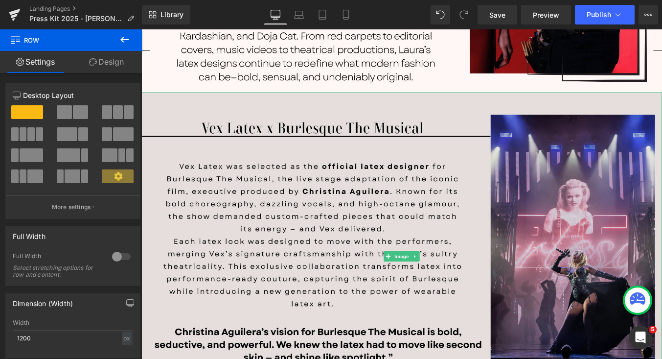
click at [266, 109] on img at bounding box center [437, 287] width 592 height 373
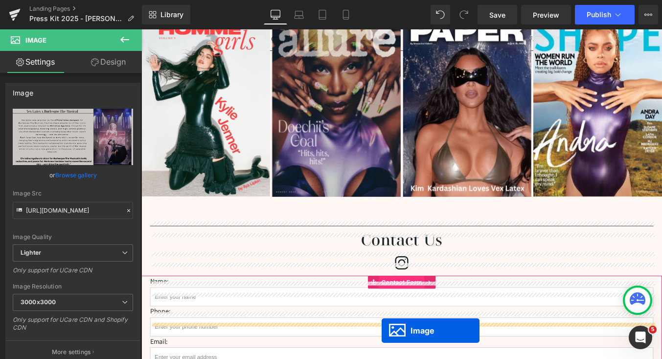
scroll to position [1474, 0]
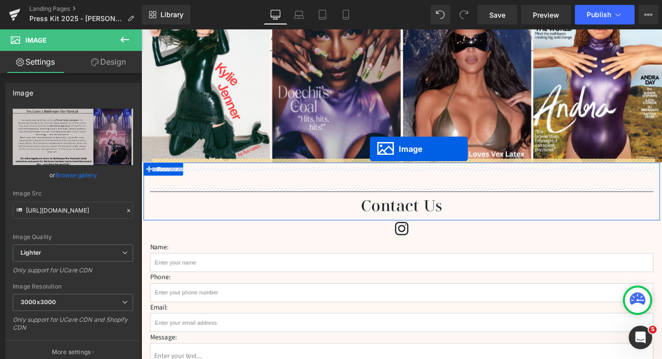
drag, startPoint x: 421, startPoint y: 274, endPoint x: 401, endPoint y: 165, distance: 110.8
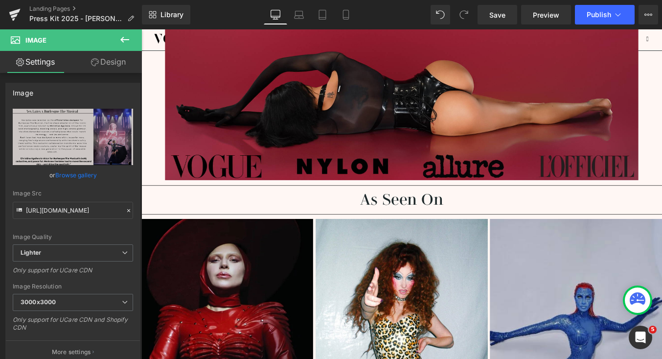
scroll to position [175, 0]
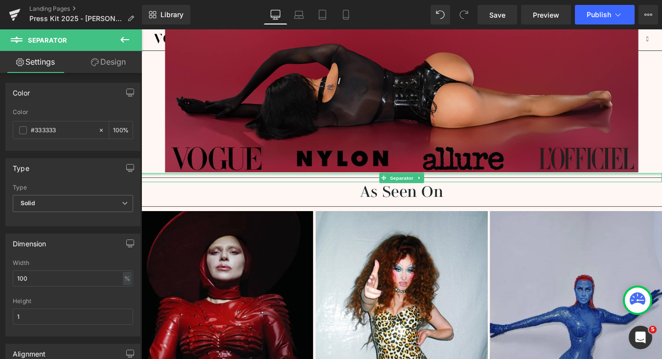
click at [503, 193] on div at bounding box center [437, 194] width 592 height 2
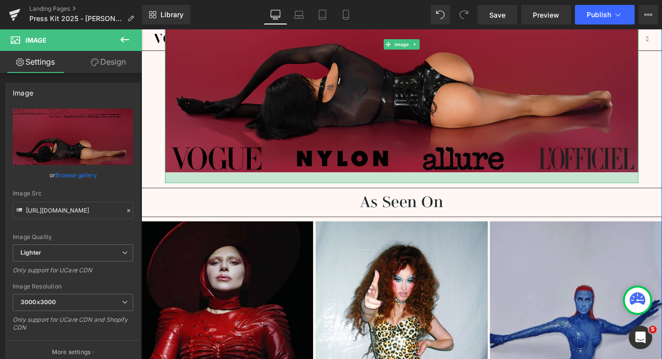
drag, startPoint x: 701, startPoint y: 191, endPoint x: 701, endPoint y: 203, distance: 11.7
click at [661, 203] on div at bounding box center [437, 198] width 538 height 12
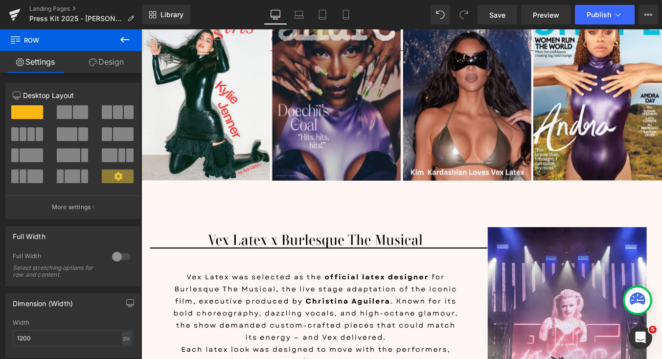
scroll to position [1455, 0]
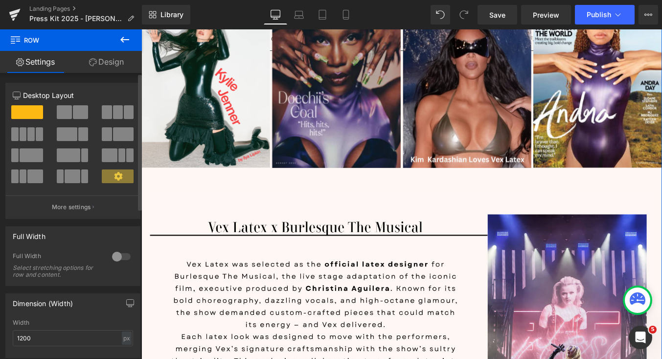
drag, startPoint x: 60, startPoint y: 116, endPoint x: 85, endPoint y: 103, distance: 28.4
click at [87, 103] on div at bounding box center [73, 147] width 120 height 95
click at [70, 112] on button at bounding box center [73, 112] width 33 height 14
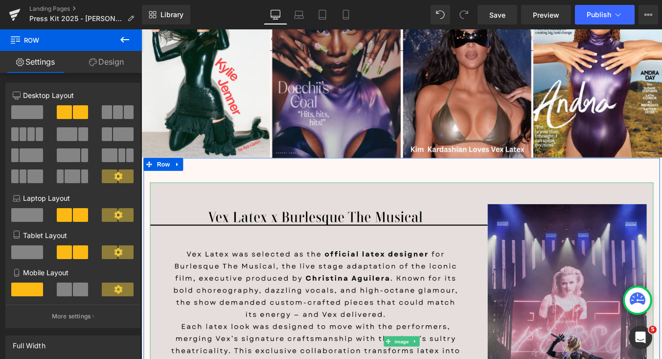
scroll to position [1286, 0]
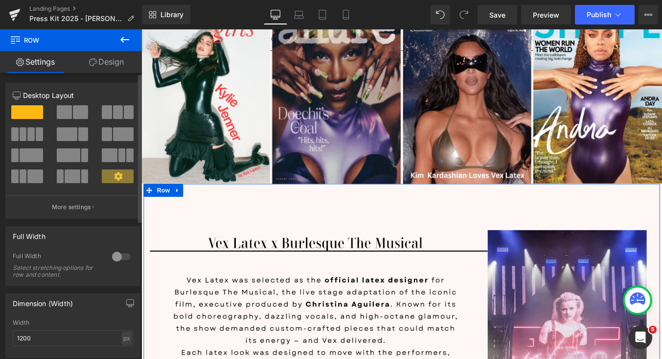
drag, startPoint x: 68, startPoint y: 111, endPoint x: 88, endPoint y: 124, distance: 23.7
click at [88, 124] on div at bounding box center [72, 115] width 45 height 21
click at [81, 113] on span at bounding box center [80, 112] width 15 height 14
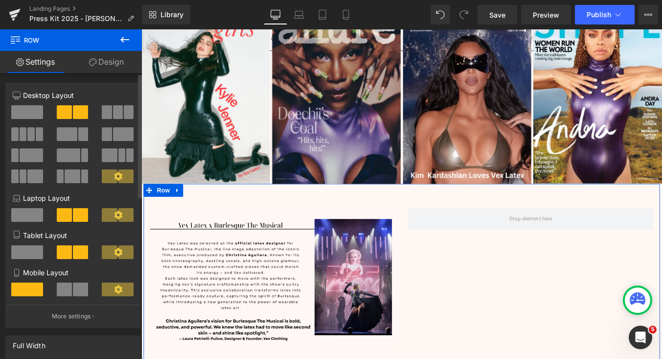
click at [23, 109] on span at bounding box center [27, 112] width 32 height 14
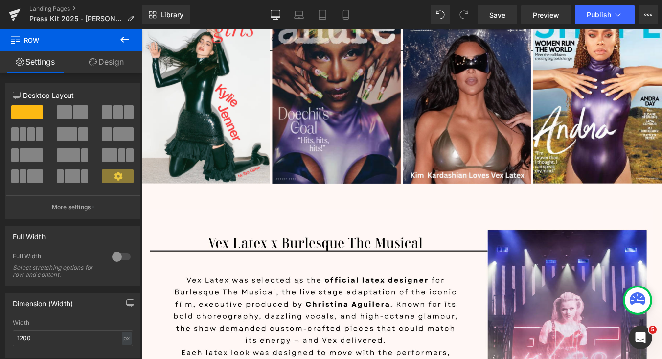
click at [119, 40] on icon at bounding box center [125, 40] width 12 height 12
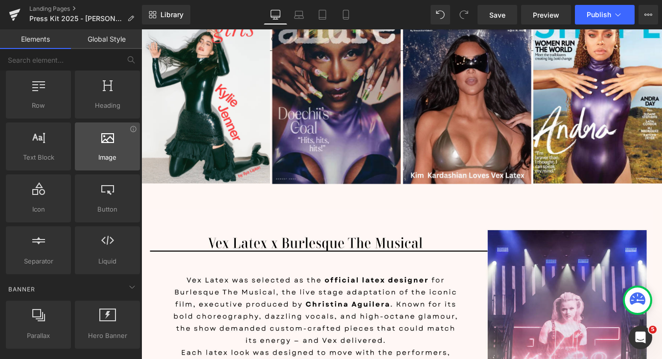
scroll to position [1, 0]
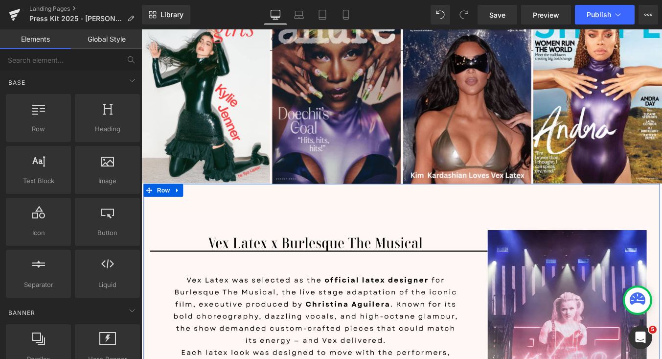
click at [196, 205] on div at bounding box center [437, 206] width 587 height 2
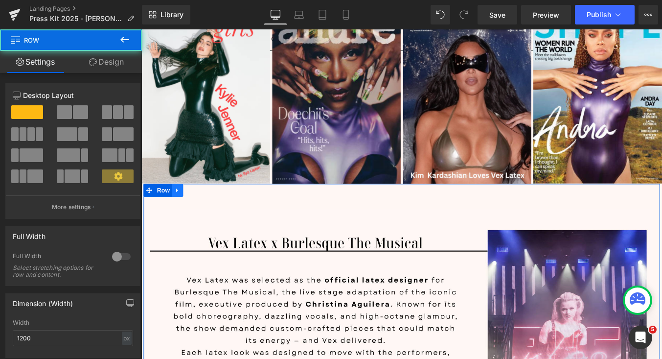
click at [184, 208] on icon at bounding box center [182, 211] width 7 height 7
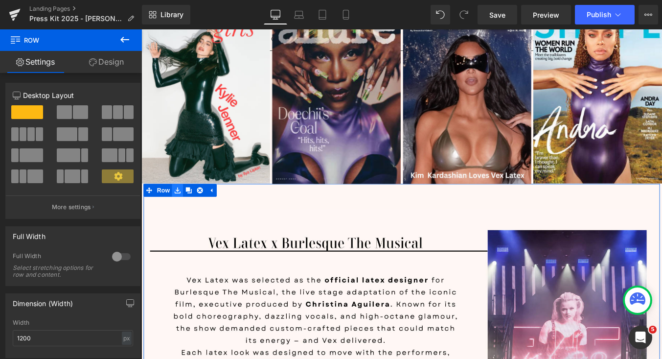
click at [184, 208] on icon at bounding box center [182, 211] width 7 height 7
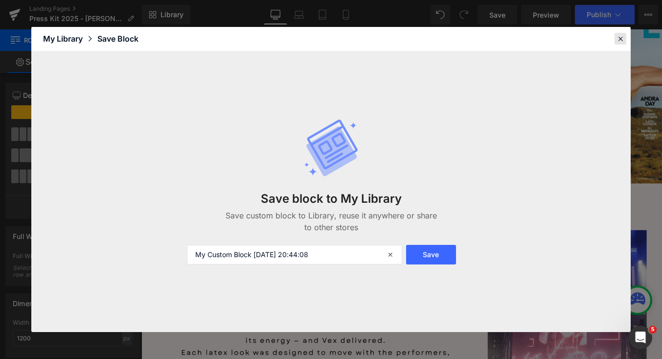
drag, startPoint x: 621, startPoint y: 37, endPoint x: 545, endPoint y: 9, distance: 80.2
click at [621, 37] on icon at bounding box center [620, 38] width 9 height 9
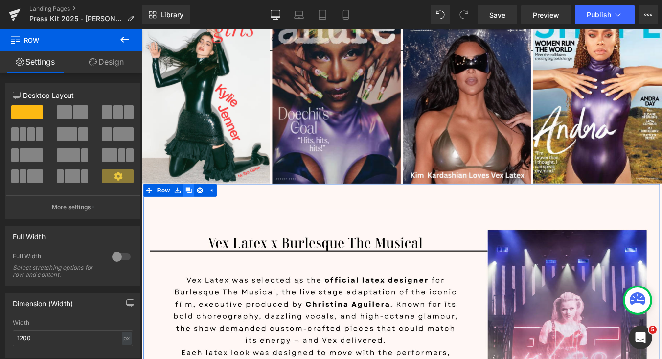
click at [199, 205] on link at bounding box center [195, 212] width 13 height 15
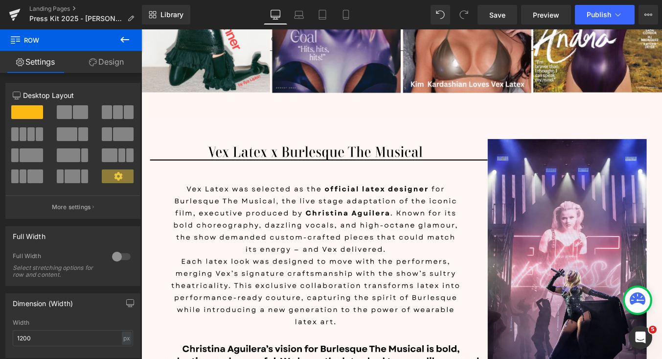
scroll to position [1289, 0]
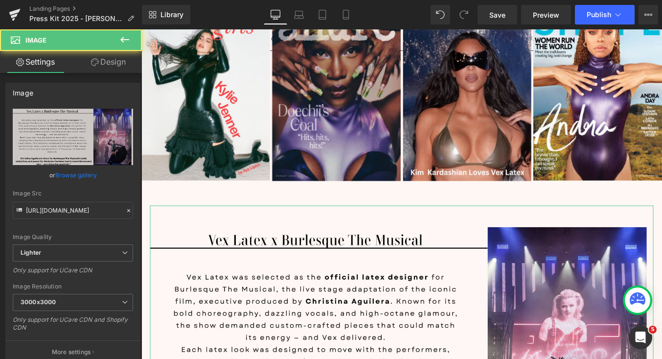
drag, startPoint x: 119, startPoint y: 59, endPoint x: 82, endPoint y: 224, distance: 169.5
click at [119, 59] on link "Design" at bounding box center [108, 62] width 71 height 22
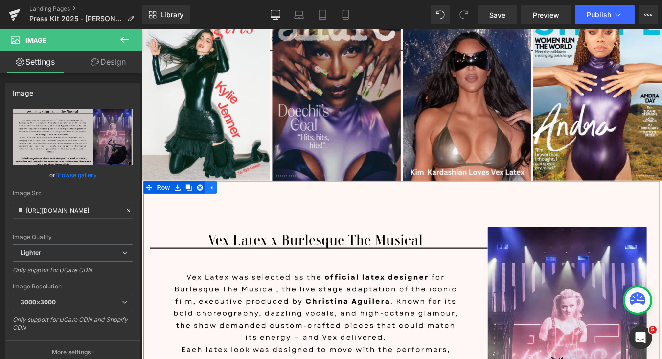
click at [222, 202] on link at bounding box center [220, 209] width 13 height 15
click at [161, 202] on span "Row" at bounding box center [167, 209] width 20 height 15
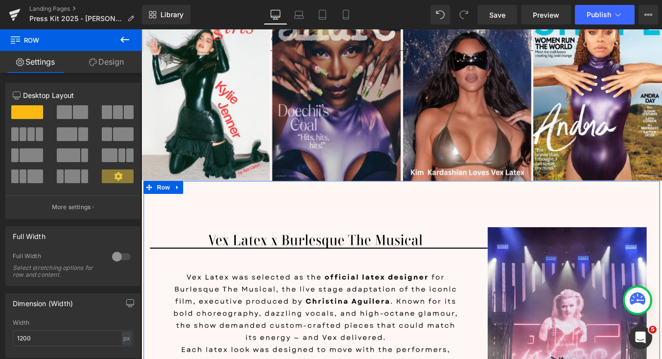
click at [74, 112] on span at bounding box center [80, 112] width 15 height 14
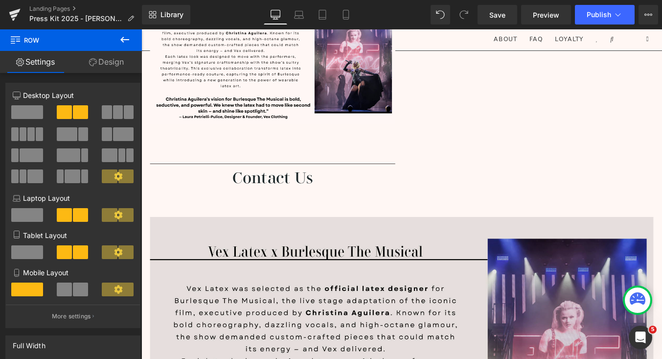
scroll to position [1533, 0]
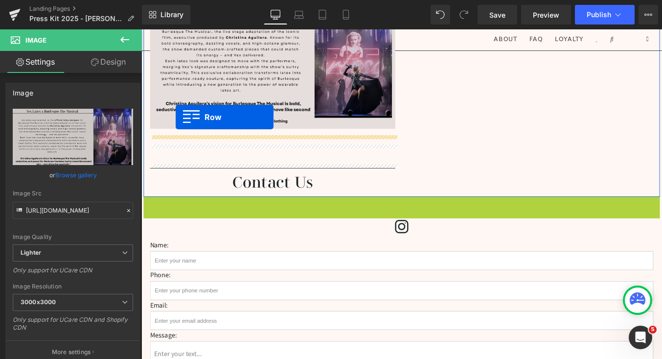
drag, startPoint x: 152, startPoint y: 195, endPoint x: 180, endPoint y: 129, distance: 71.9
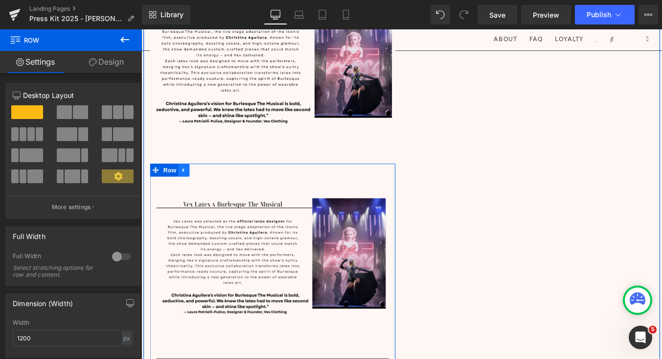
click at [186, 186] on icon at bounding box center [189, 189] width 7 height 7
click at [214, 186] on icon at bounding box center [215, 189] width 7 height 7
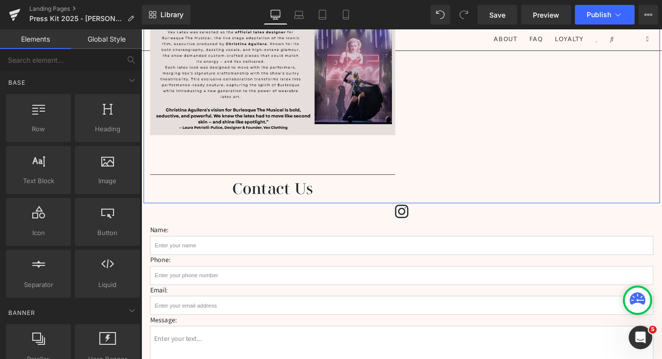
scroll to position [1543, 0]
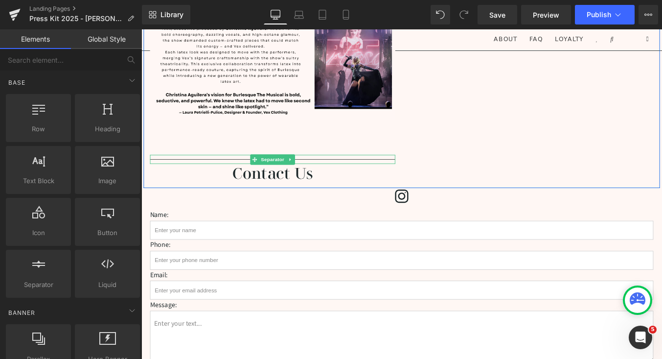
click at [413, 177] on hr at bounding box center [290, 179] width 279 height 5
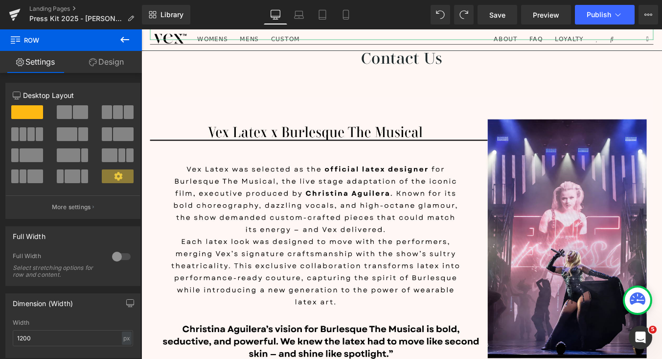
scroll to position [1835, 0]
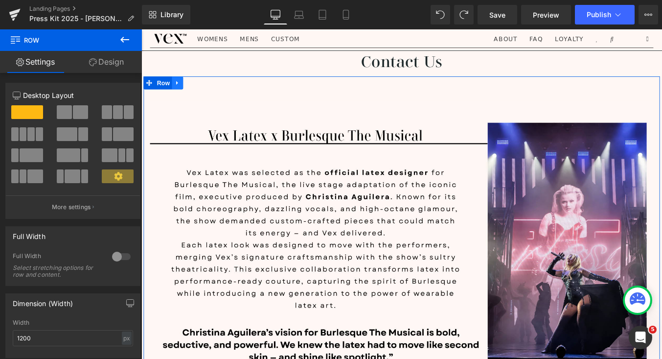
click at [184, 86] on icon at bounding box center [182, 89] width 7 height 7
click at [210, 86] on icon at bounding box center [207, 89] width 7 height 7
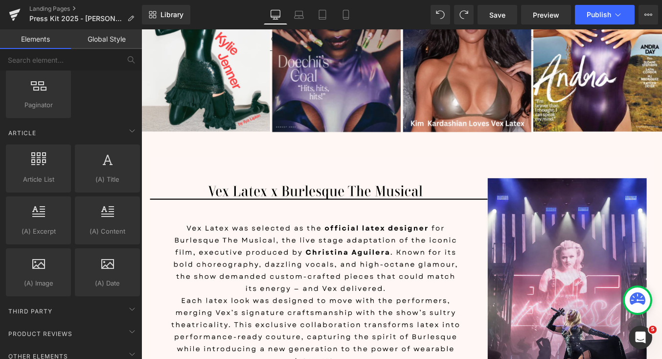
scroll to position [1714, 0]
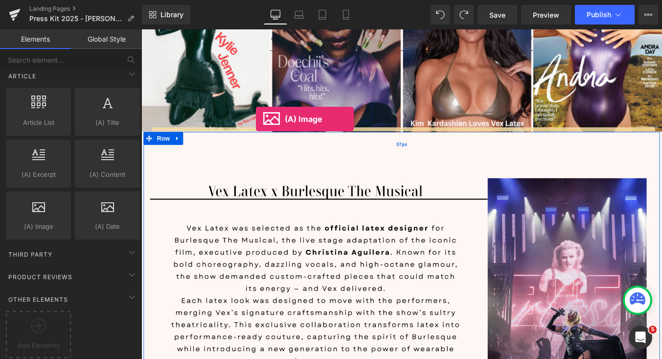
drag, startPoint x: 182, startPoint y: 242, endPoint x: 271, endPoint y: 131, distance: 142.3
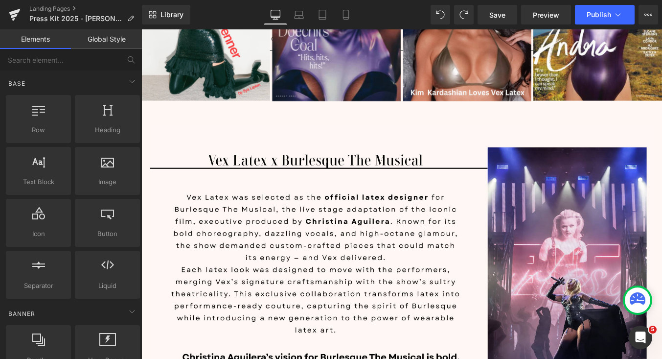
scroll to position [1379, 0]
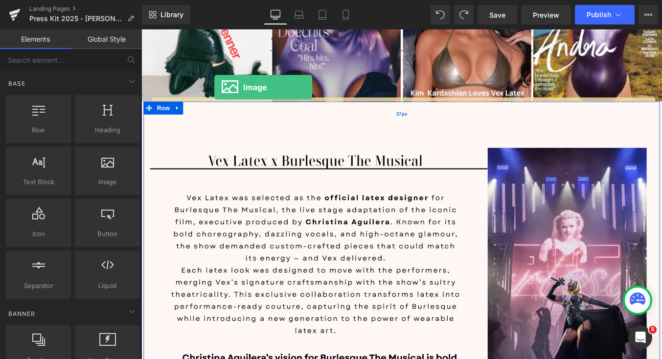
drag, startPoint x: 261, startPoint y: 198, endPoint x: 224, endPoint y: 95, distance: 109.2
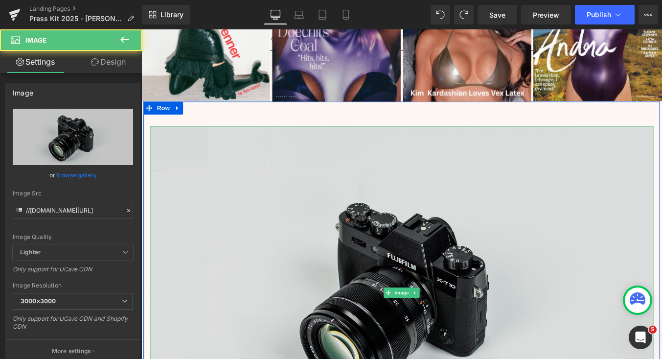
click at [422, 176] on img at bounding box center [437, 328] width 572 height 379
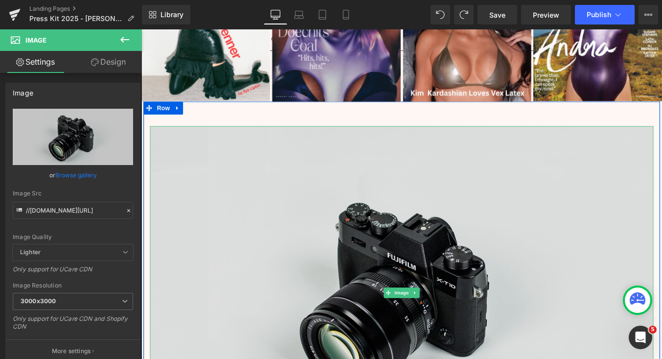
click at [207, 139] on img at bounding box center [437, 328] width 572 height 379
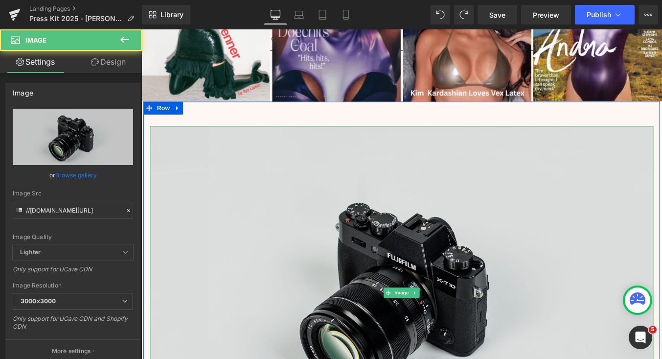
click at [207, 139] on img at bounding box center [437, 328] width 572 height 379
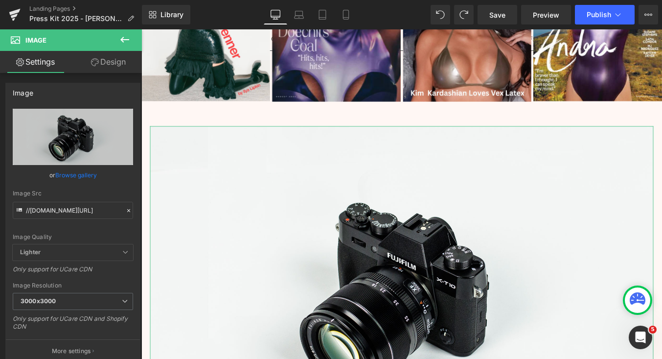
drag, startPoint x: 101, startPoint y: 62, endPoint x: 15, endPoint y: 101, distance: 94.1
click at [101, 62] on link "Design" at bounding box center [108, 62] width 71 height 22
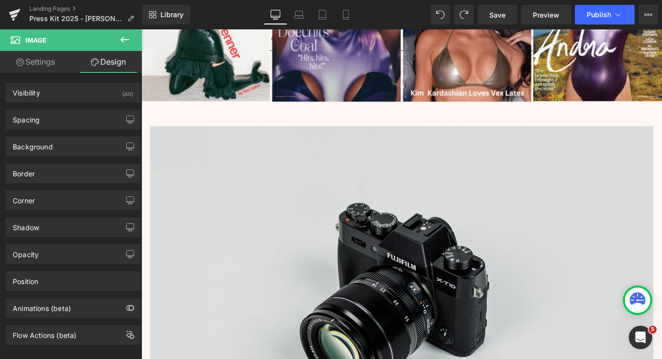
click at [289, 211] on img at bounding box center [437, 328] width 572 height 379
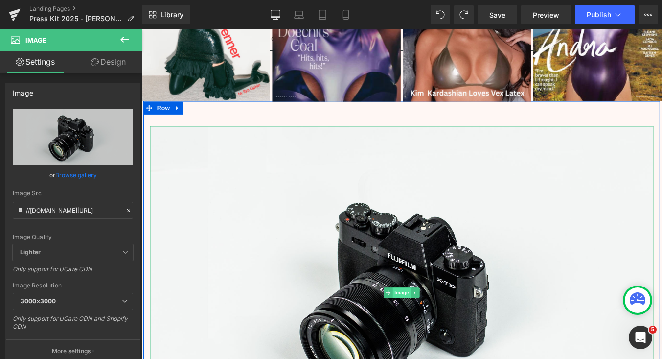
click at [439, 323] on span "Image" at bounding box center [437, 329] width 21 height 12
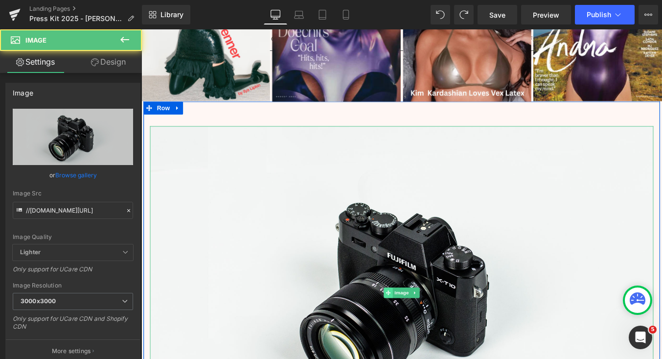
click at [424, 326] on icon at bounding box center [421, 328] width 5 height 5
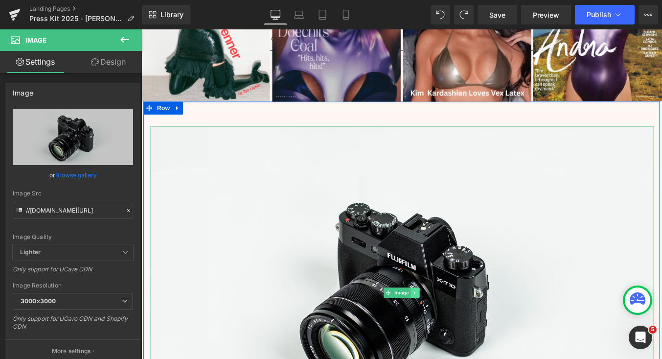
click at [451, 326] on icon at bounding box center [452, 329] width 5 height 6
click at [423, 323] on link "Image" at bounding box center [432, 329] width 30 height 12
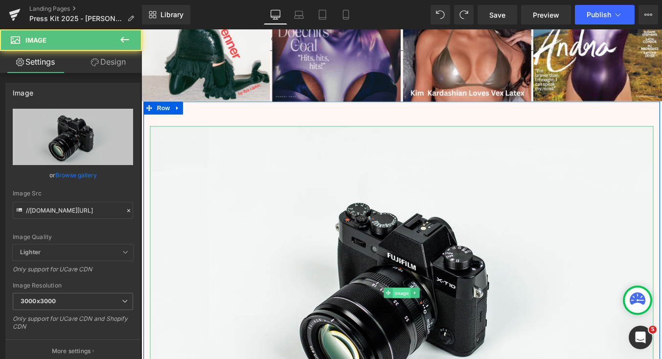
click at [441, 323] on span "Image" at bounding box center [437, 329] width 21 height 12
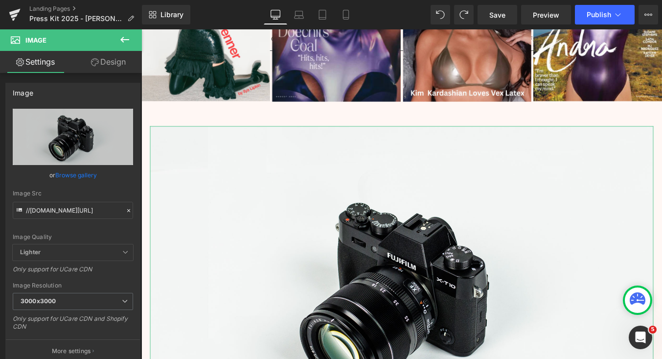
click at [110, 69] on link "Design" at bounding box center [108, 62] width 71 height 22
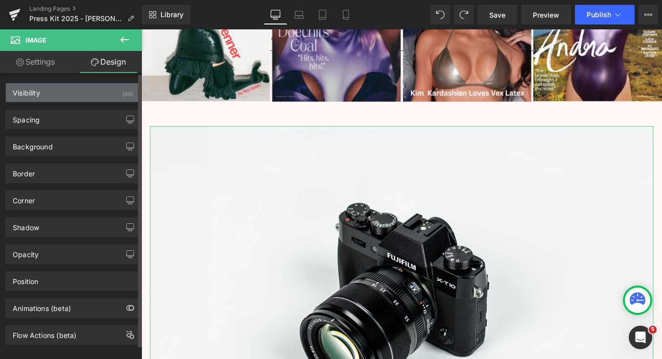
click at [86, 96] on div "Visibility (All)" at bounding box center [73, 92] width 134 height 19
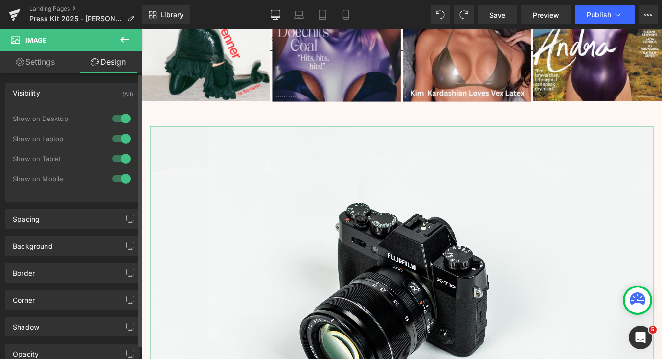
click at [86, 96] on div "Visibility (All)" at bounding box center [73, 92] width 134 height 19
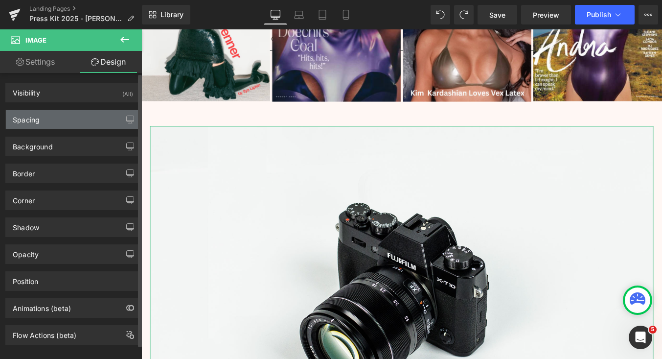
click at [66, 118] on div "Spacing" at bounding box center [73, 119] width 134 height 19
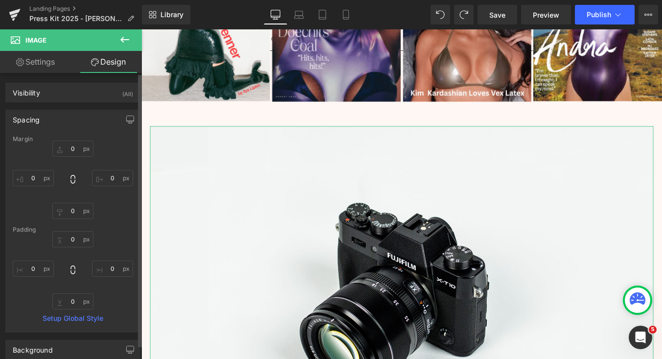
click at [67, 118] on div "Spacing" at bounding box center [73, 119] width 134 height 19
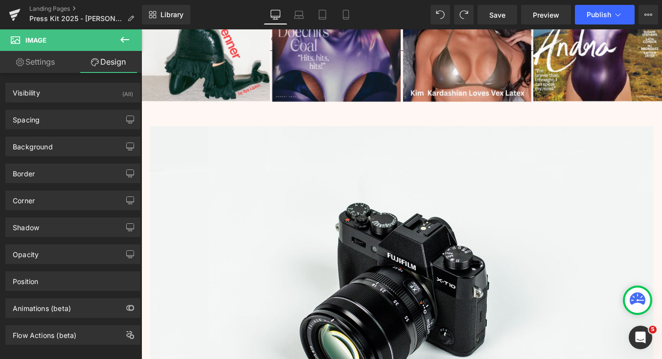
click at [125, 44] on icon at bounding box center [125, 40] width 12 height 12
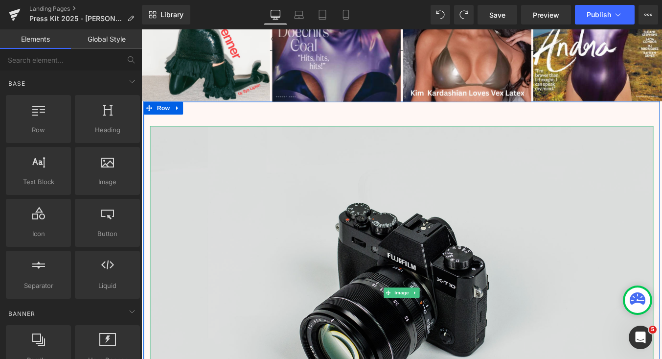
click at [421, 266] on img at bounding box center [437, 328] width 572 height 379
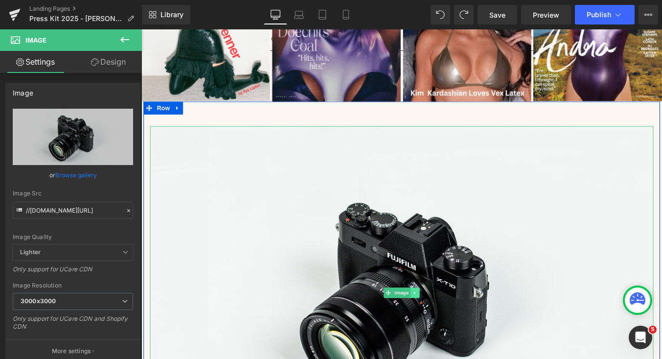
click at [456, 323] on link at bounding box center [453, 329] width 10 height 12
click at [460, 326] on icon at bounding box center [457, 328] width 5 height 5
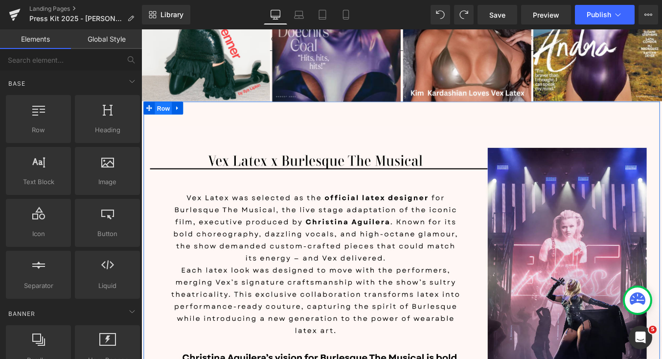
click at [171, 112] on span "Row" at bounding box center [167, 119] width 20 height 15
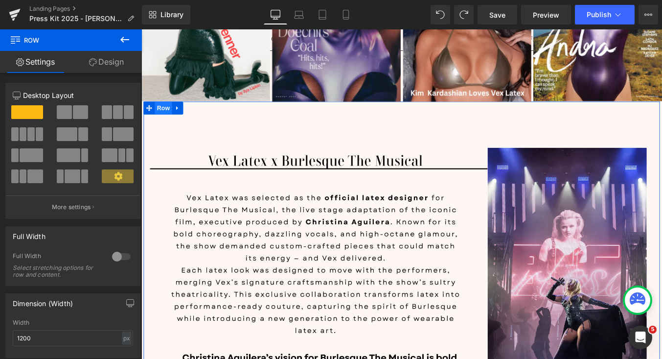
click at [171, 112] on span "Row" at bounding box center [167, 119] width 20 height 15
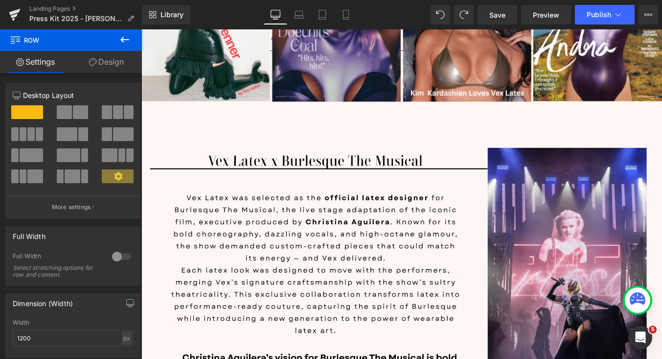
click at [129, 36] on icon at bounding box center [125, 40] width 12 height 12
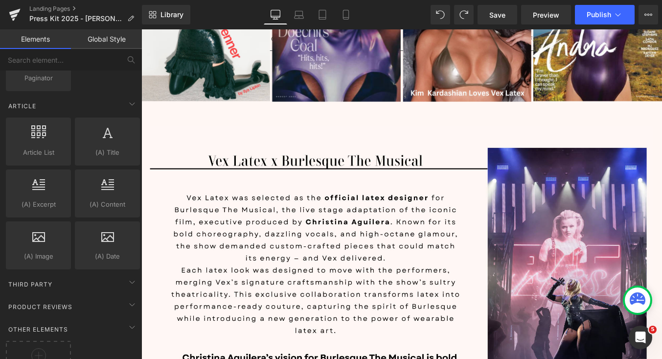
scroll to position [1714, 0]
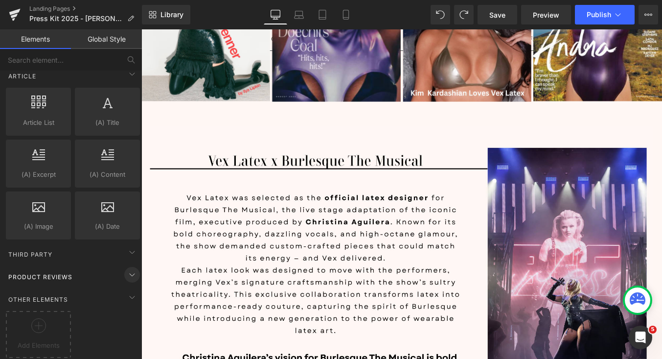
click at [128, 269] on icon at bounding box center [132, 275] width 12 height 12
click at [131, 272] on icon at bounding box center [132, 274] width 2 height 5
click at [130, 289] on span at bounding box center [132, 297] width 16 height 16
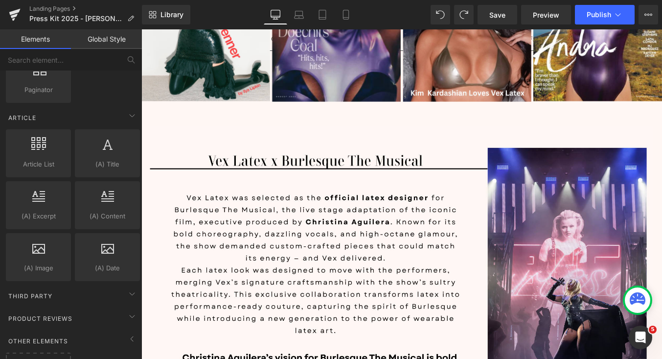
scroll to position [1664, 0]
